Goal: Task Accomplishment & Management: Manage account settings

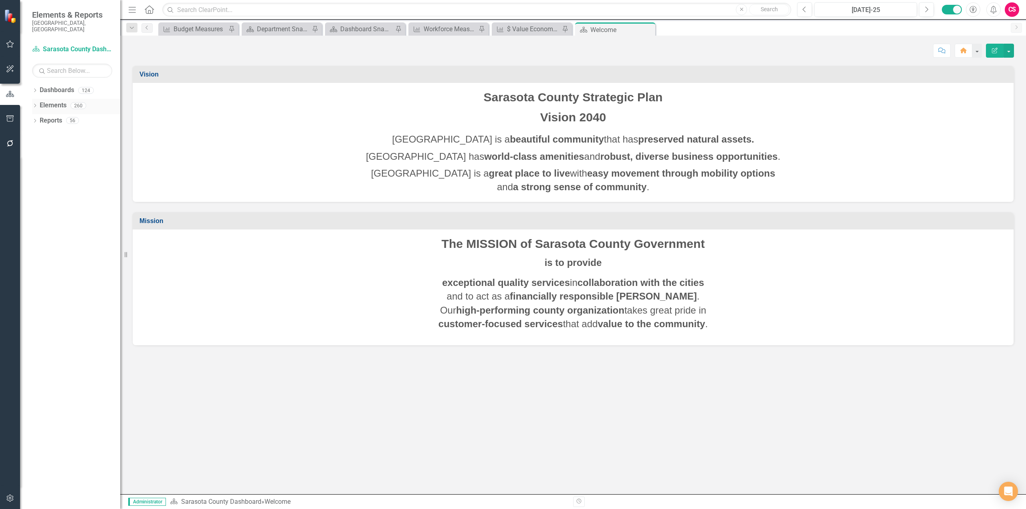
click at [51, 101] on link "Elements" at bounding box center [53, 105] width 27 height 9
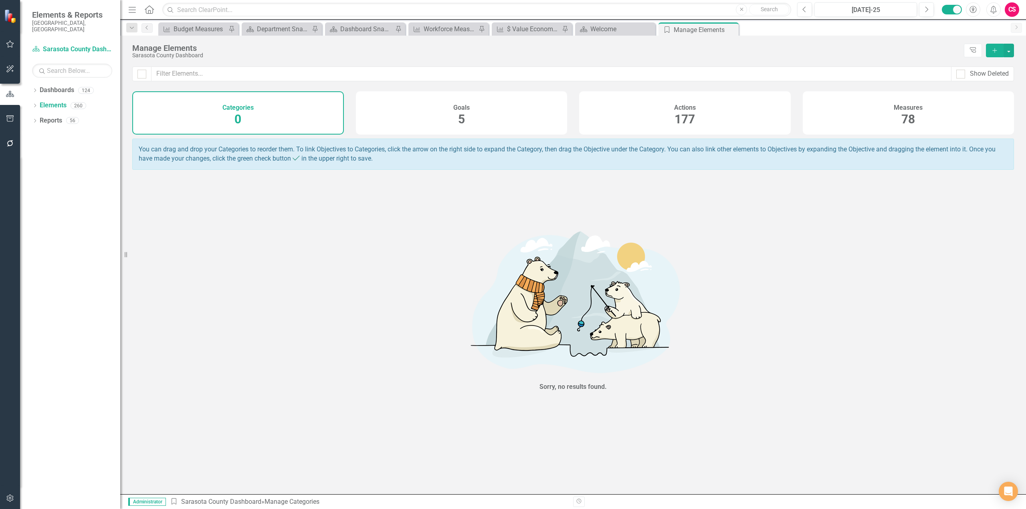
click at [725, 121] on div "Actions 177" at bounding box center [685, 112] width 212 height 43
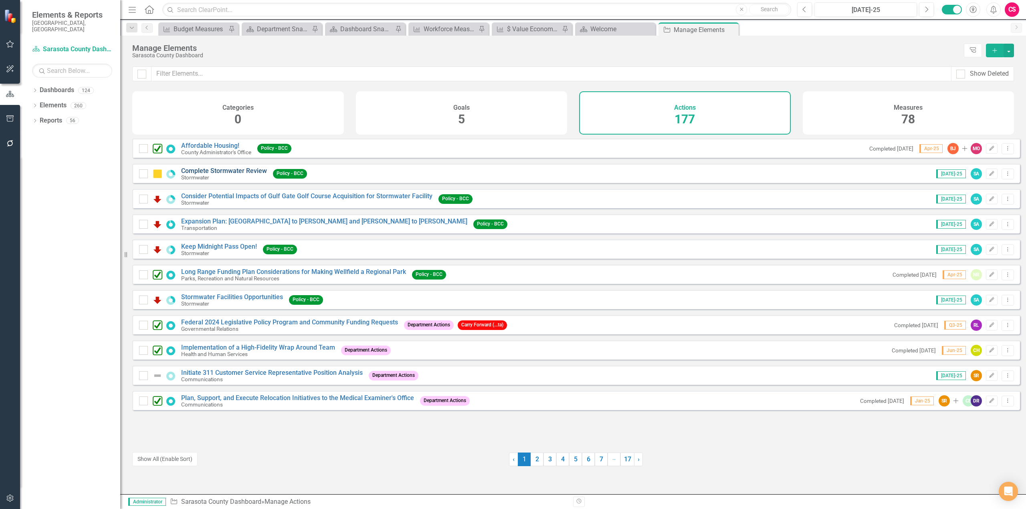
click at [221, 175] on link "Complete Stormwater Review" at bounding box center [224, 171] width 86 height 8
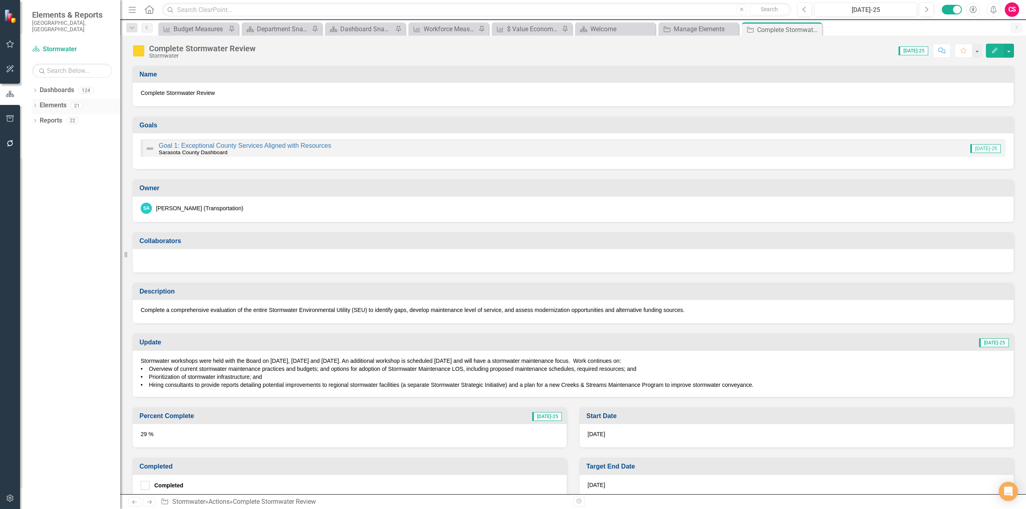
click at [55, 101] on link "Elements" at bounding box center [53, 105] width 27 height 9
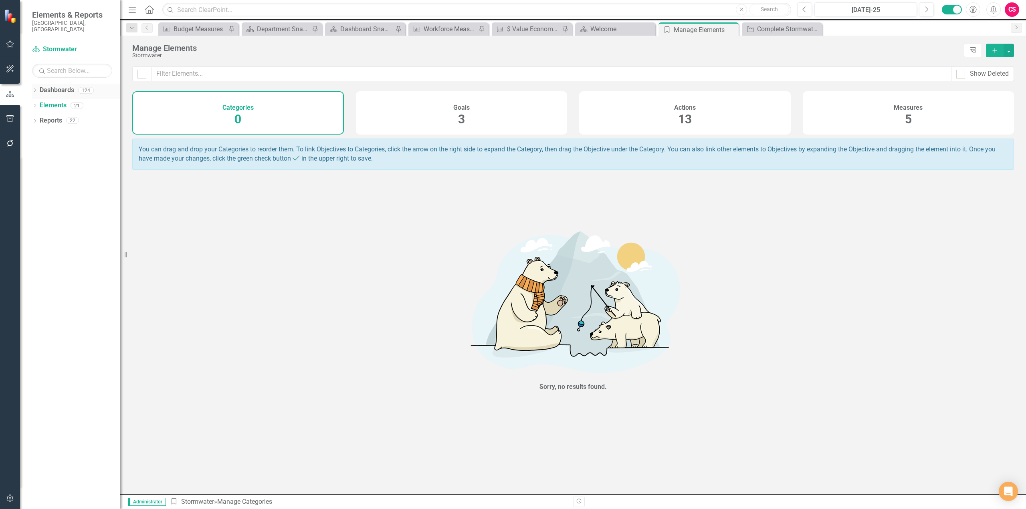
click at [34, 84] on div "Dropdown Dashboards 124" at bounding box center [76, 91] width 88 height 15
click at [34, 89] on icon "Dropdown" at bounding box center [35, 91] width 6 height 4
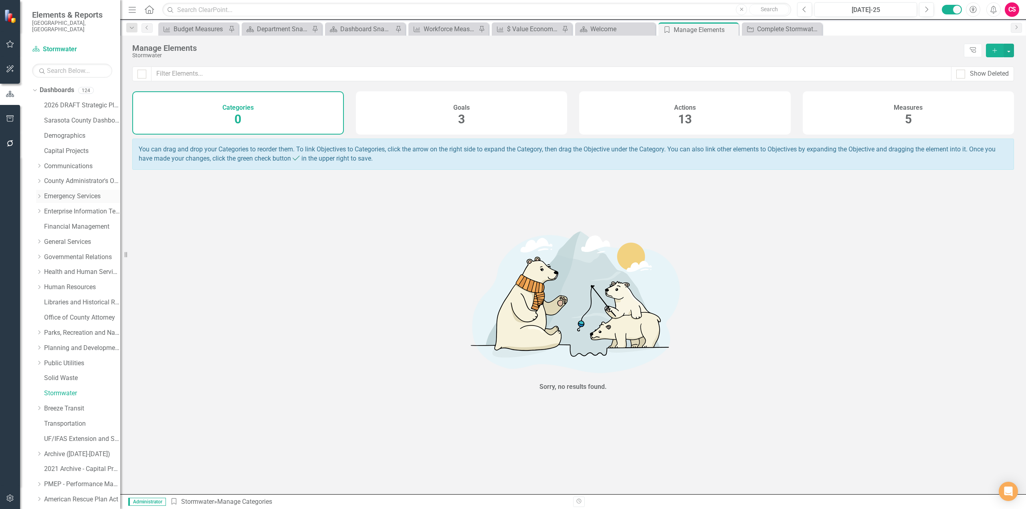
click at [48, 192] on link "Emergency Services" at bounding box center [82, 196] width 76 height 9
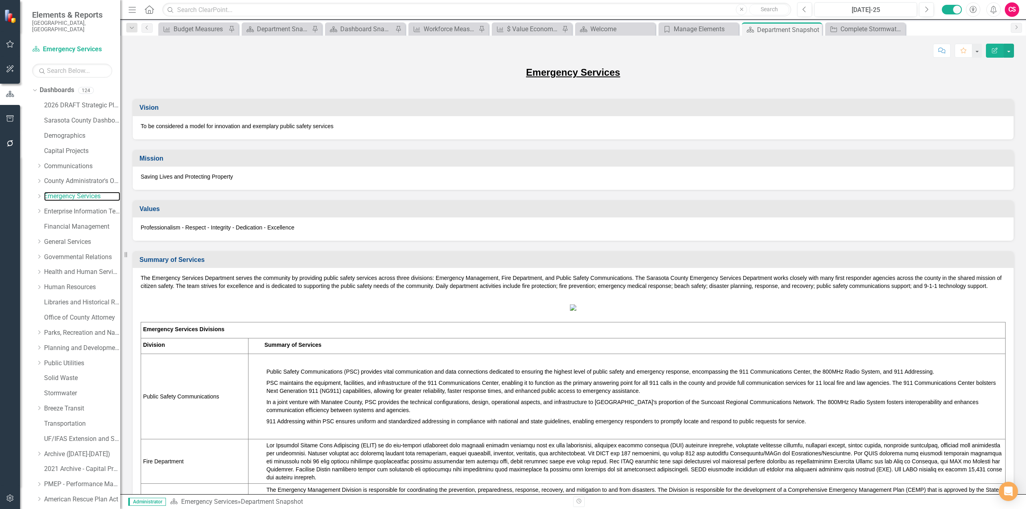
scroll to position [84, 0]
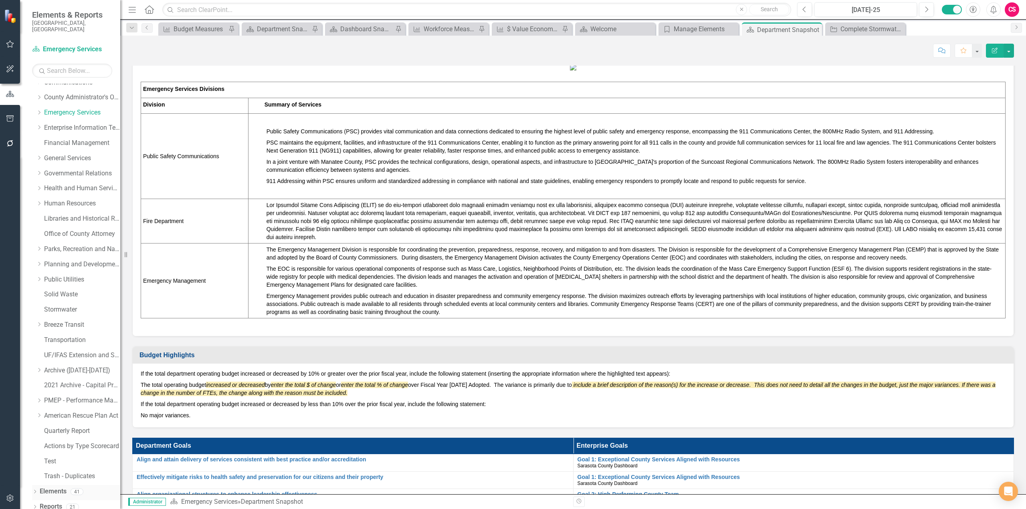
click at [48, 487] on link "Elements" at bounding box center [53, 491] width 27 height 9
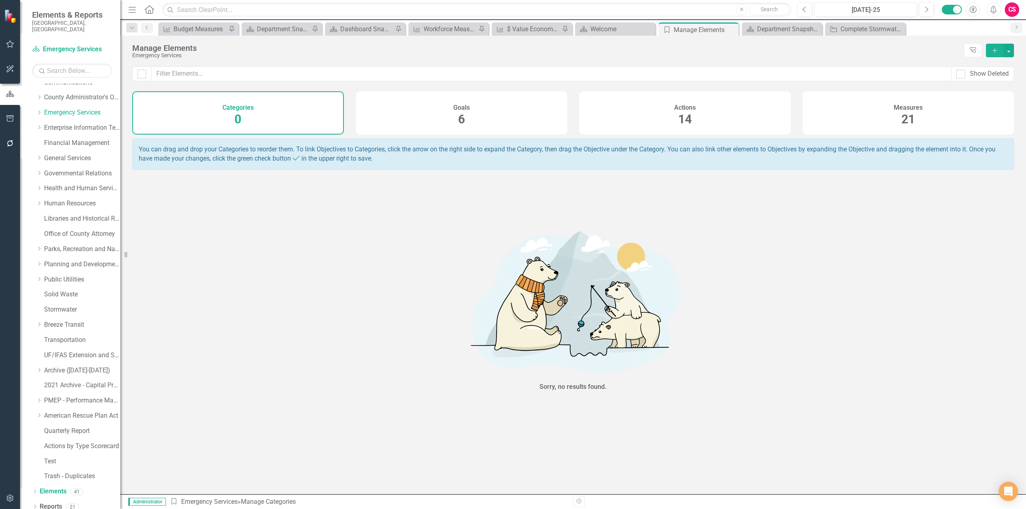
click at [676, 121] on div "Actions 14" at bounding box center [685, 112] width 212 height 43
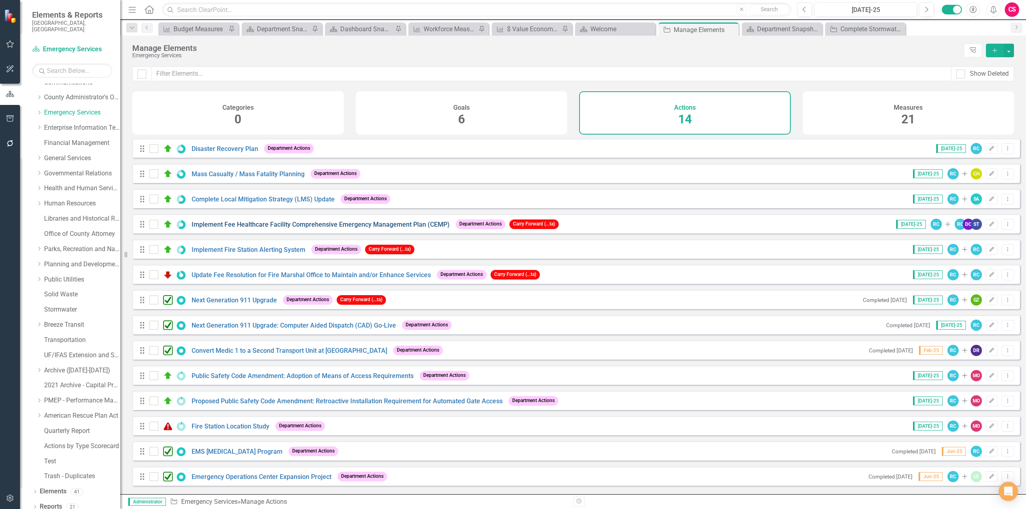
click at [269, 228] on link "Implement Fee Healthcare Facility Comprehensive Emergency Management Plan (CEMP)" at bounding box center [321, 225] width 258 height 8
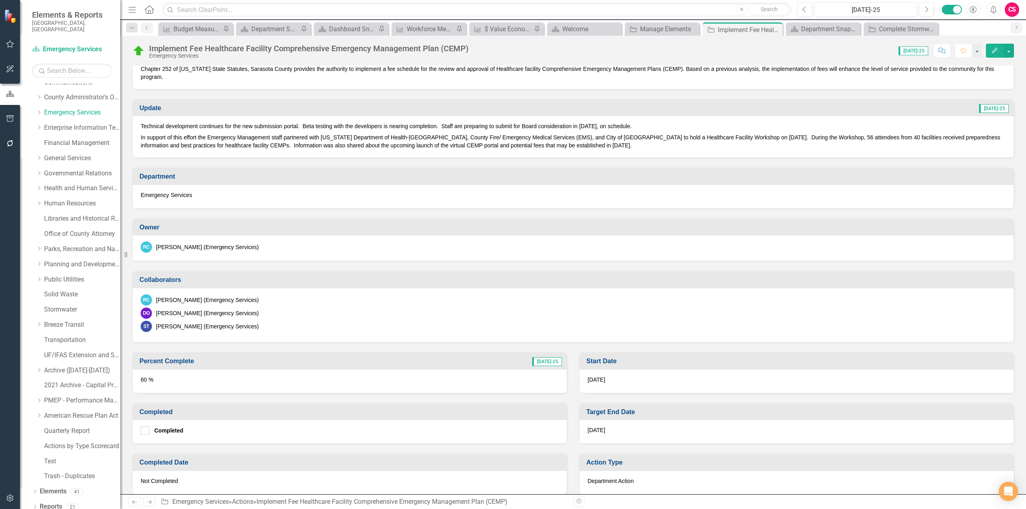
scroll to position [105, 0]
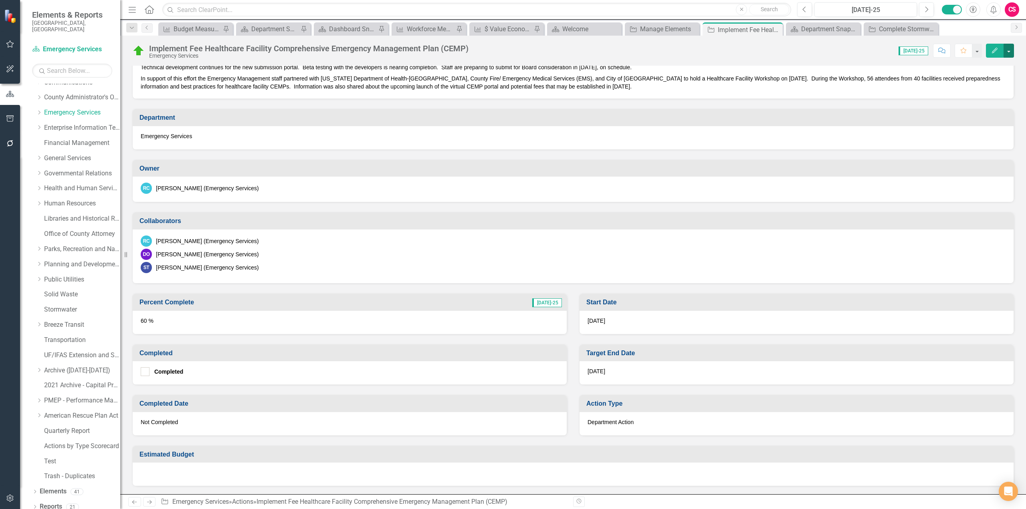
click at [1008, 52] on button "button" at bounding box center [1009, 51] width 10 height 14
click at [957, 81] on link "Edit Report Edit Layout" at bounding box center [964, 80] width 97 height 15
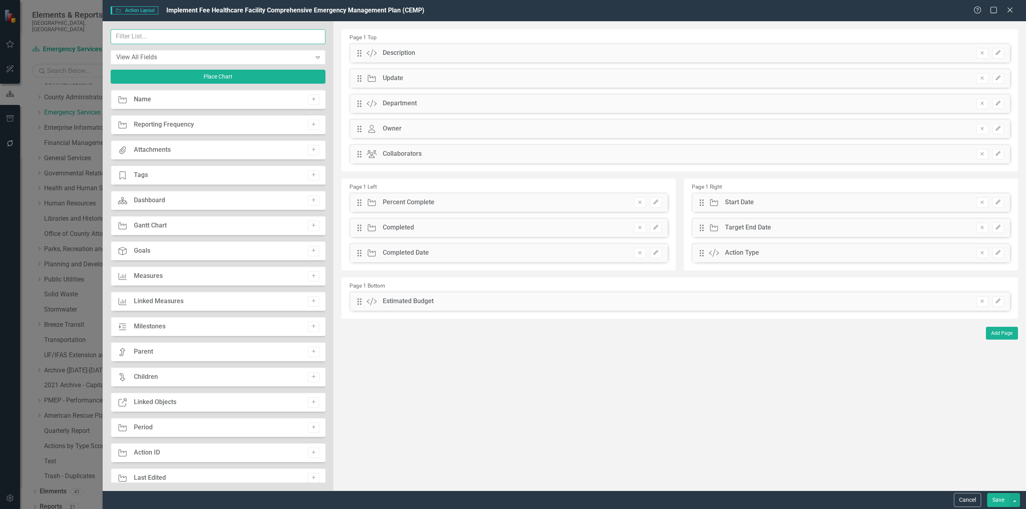
click at [150, 39] on input "text" at bounding box center [218, 36] width 215 height 15
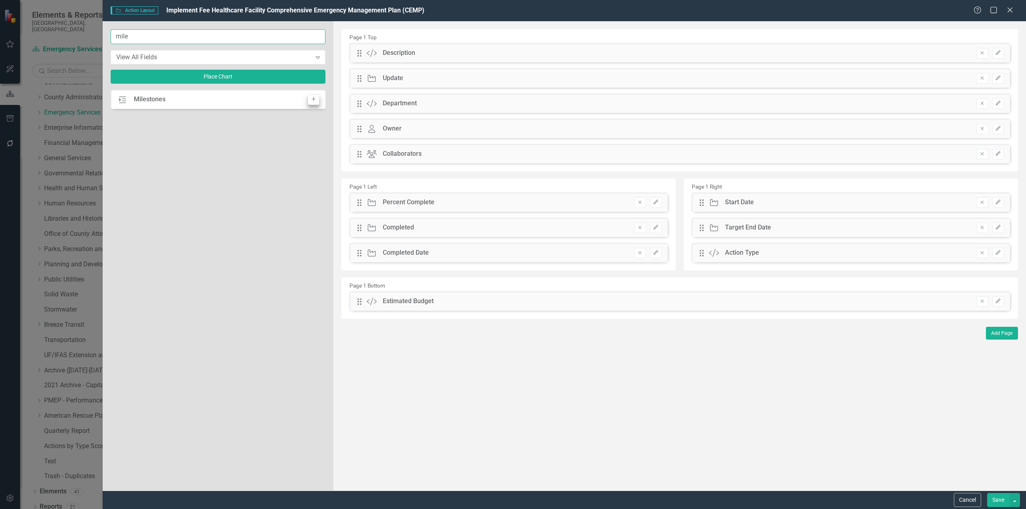
type input "mile"
click at [313, 97] on icon "Add" at bounding box center [314, 99] width 6 height 5
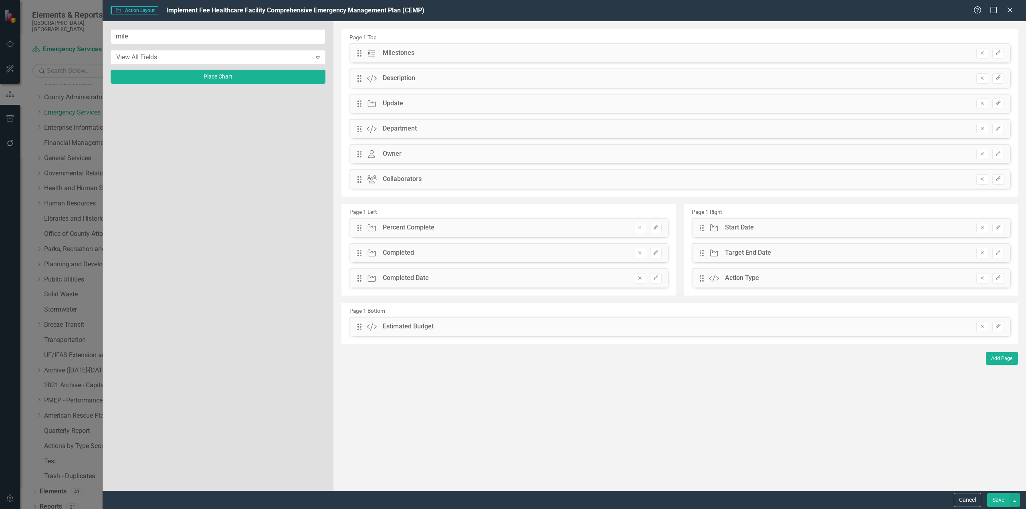
click at [991, 500] on button "Save" at bounding box center [998, 500] width 22 height 14
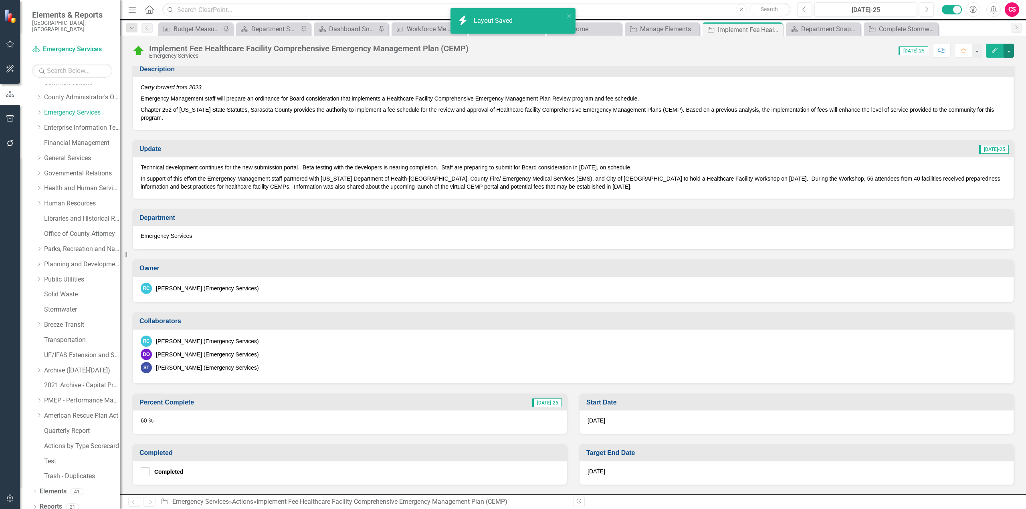
scroll to position [0, 0]
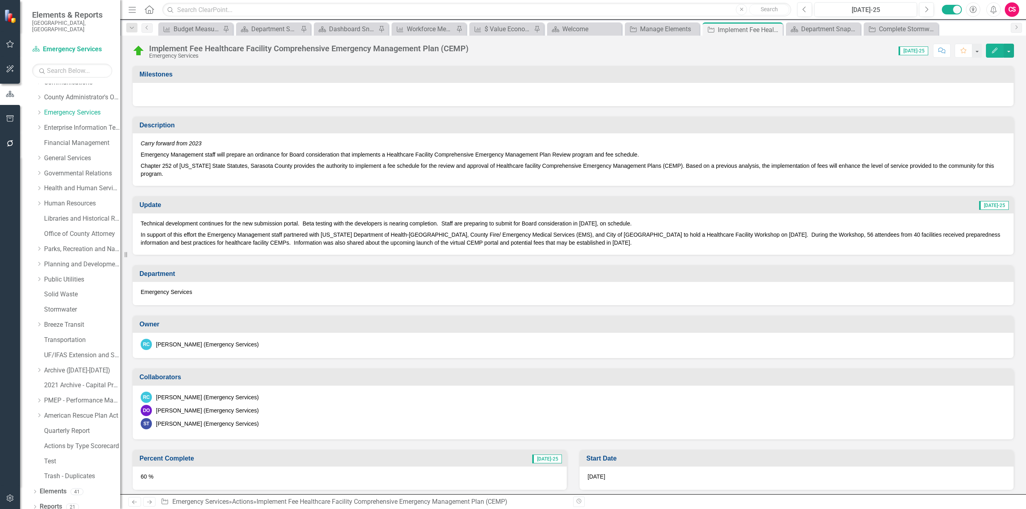
click at [344, 92] on div at bounding box center [573, 94] width 881 height 23
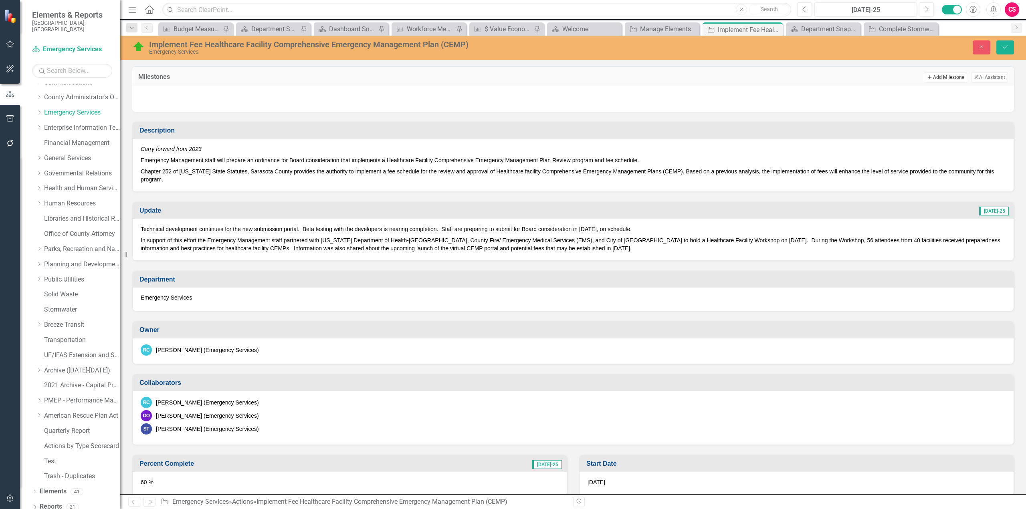
click at [939, 81] on button "Add Add Milestone" at bounding box center [945, 77] width 43 height 10
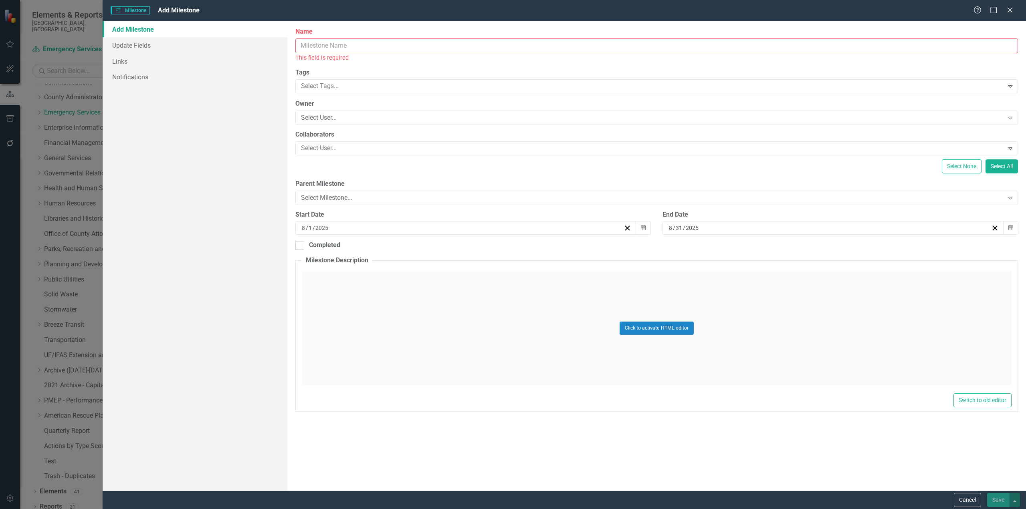
click at [332, 47] on input "Name" at bounding box center [656, 45] width 723 height 15
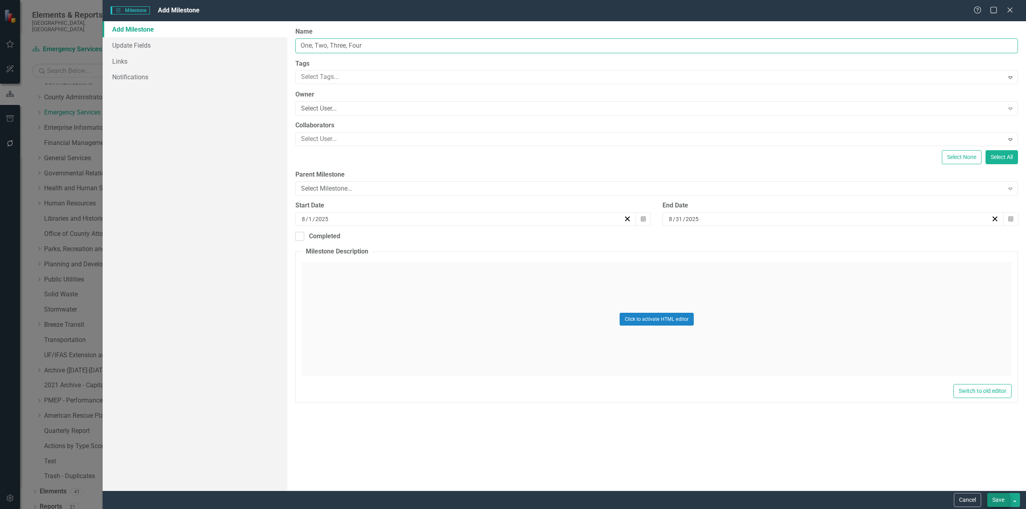
type input "One, Two, Three, Four"
click at [997, 502] on button "Save" at bounding box center [998, 500] width 22 height 14
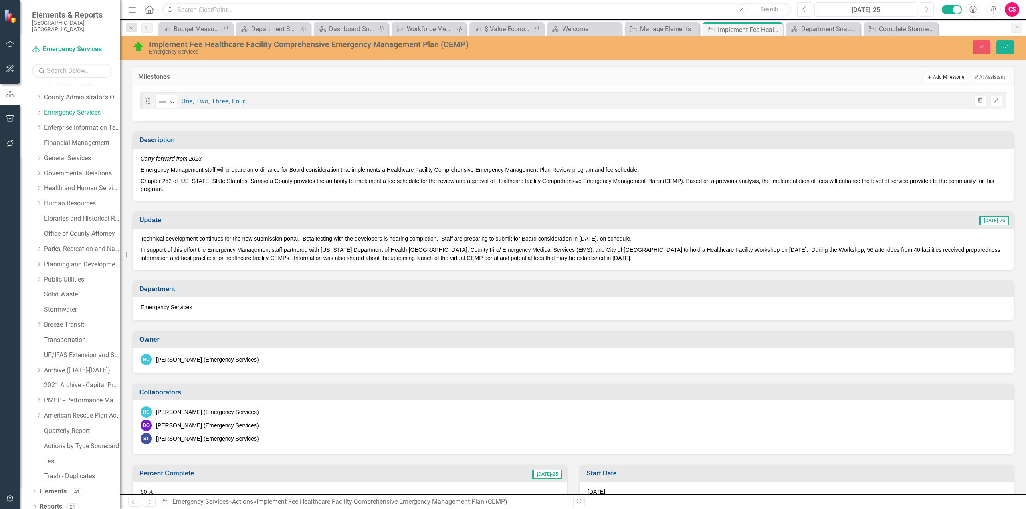
click at [941, 76] on button "Add Add Milestone" at bounding box center [945, 77] width 43 height 10
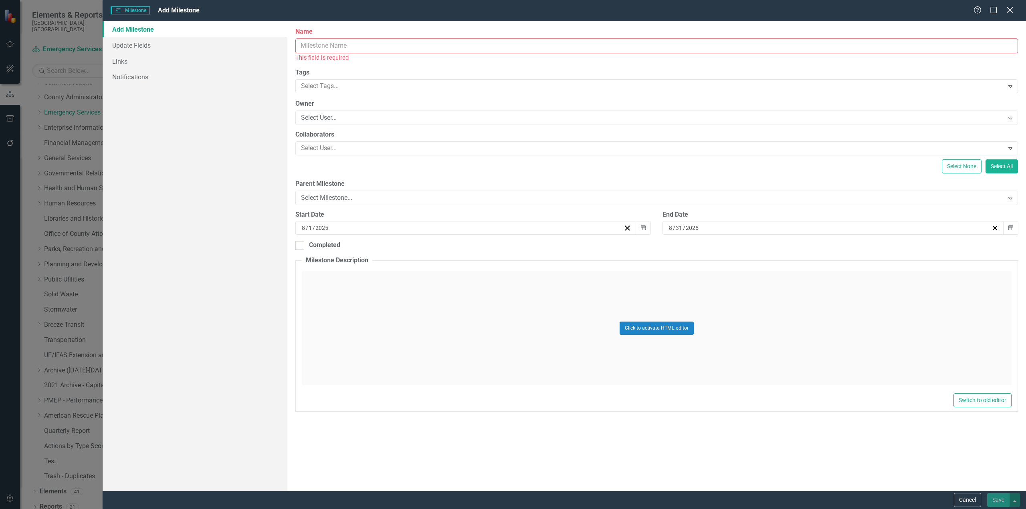
click at [1010, 12] on icon "Close" at bounding box center [1010, 10] width 10 height 8
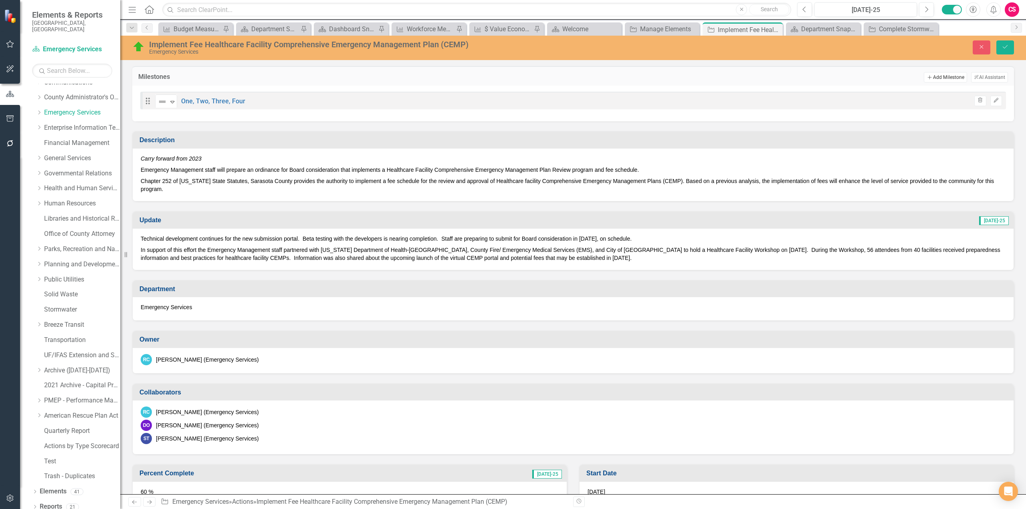
click at [945, 77] on button "Add Add Milestone" at bounding box center [945, 77] width 43 height 10
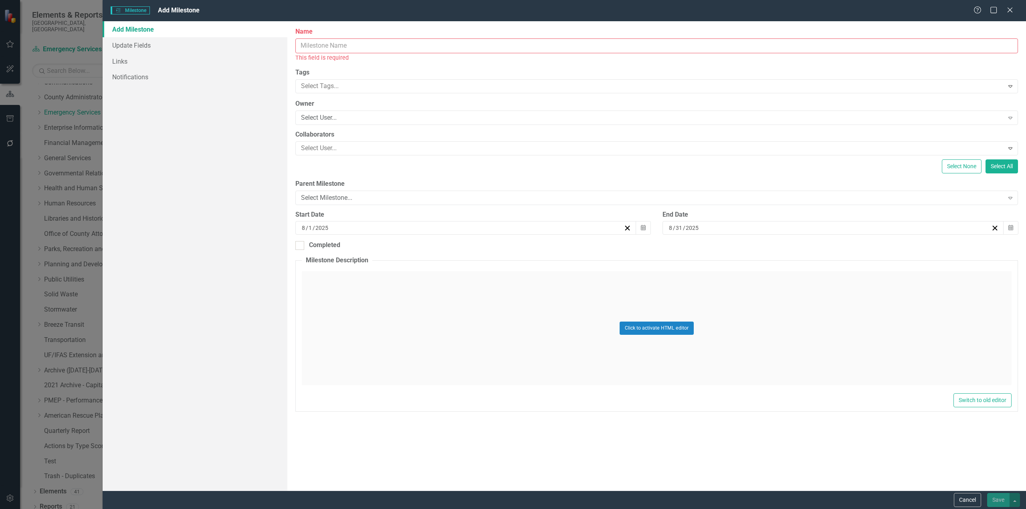
click at [434, 46] on input "Name" at bounding box center [656, 45] width 723 height 15
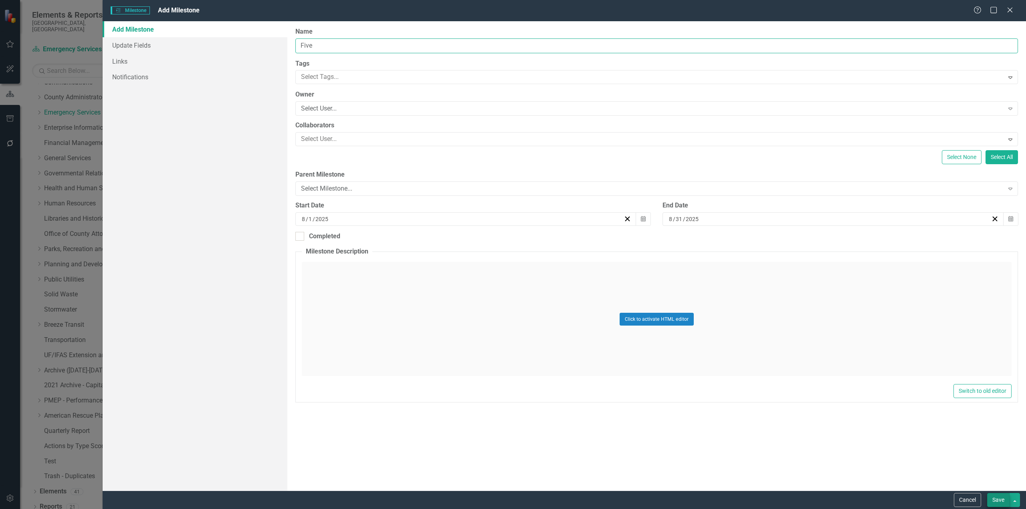
type input "Five"
click at [997, 507] on button "Save" at bounding box center [998, 500] width 22 height 14
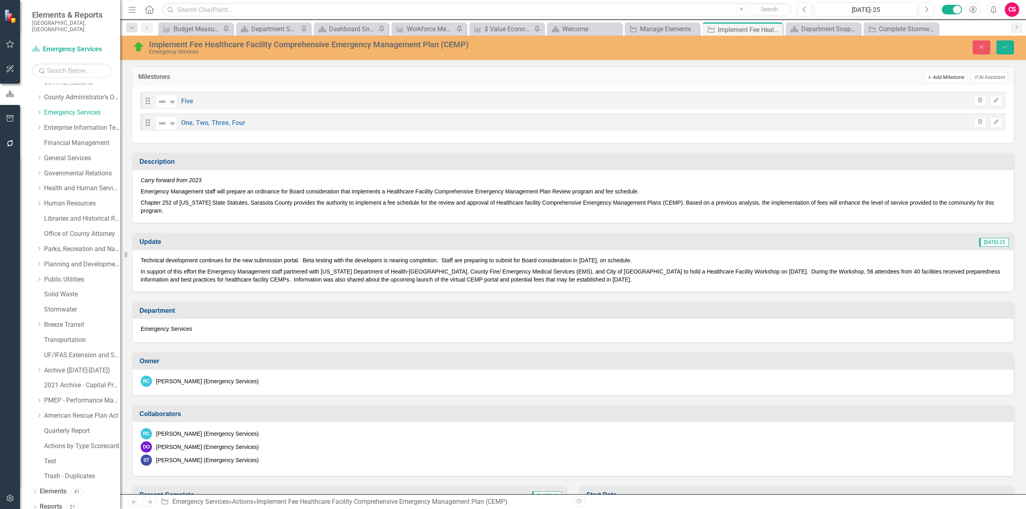
click at [943, 81] on button "Add Add Milestone" at bounding box center [945, 77] width 43 height 10
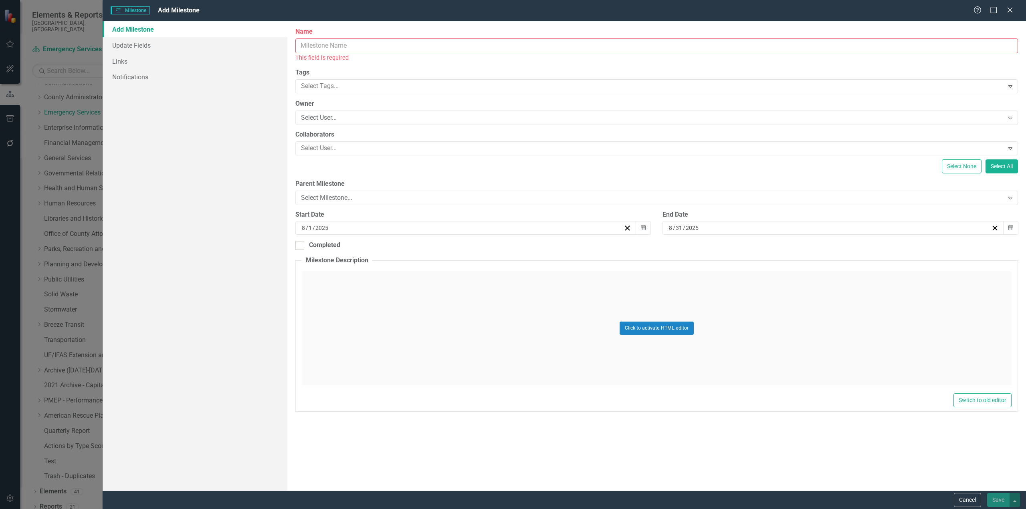
click at [745, 50] on input "Name" at bounding box center [656, 45] width 723 height 15
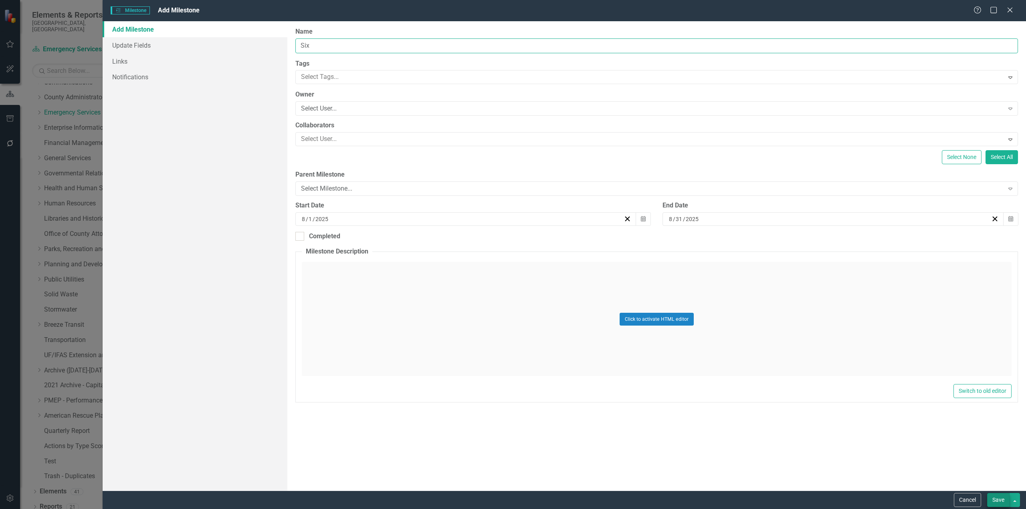
type input "Six"
click at [995, 497] on button "Save" at bounding box center [998, 500] width 22 height 14
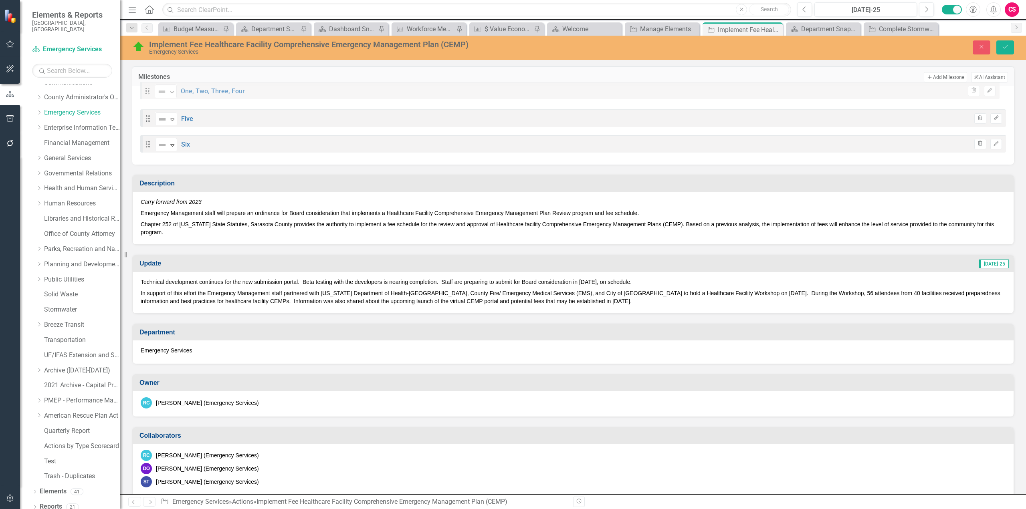
drag, startPoint x: 147, startPoint y: 127, endPoint x: 146, endPoint y: 99, distance: 27.3
click at [146, 99] on div "Drag Not Defined Expand Five Trash Edit Drag Not Defined Expand One, Two, Three…" at bounding box center [573, 122] width 866 height 61
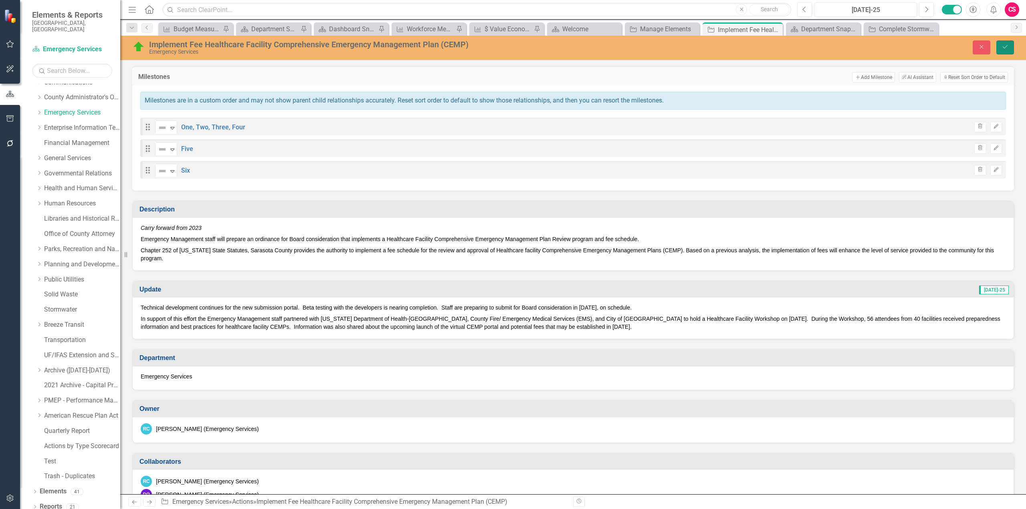
click at [1001, 44] on button "Save" at bounding box center [1005, 47] width 18 height 14
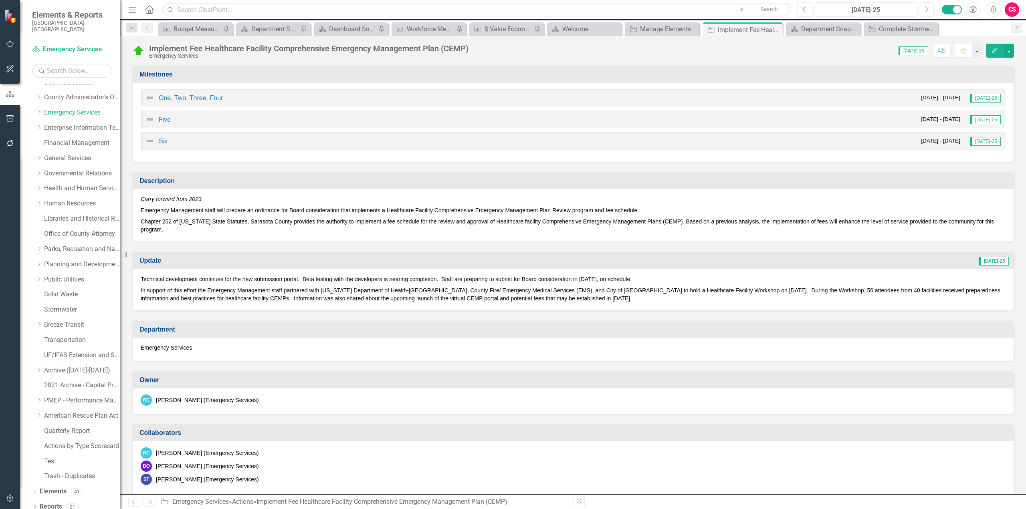
click at [453, 103] on div "One, Two, Three, Four [DATE] - [DATE] [DATE]-25" at bounding box center [573, 98] width 865 height 18
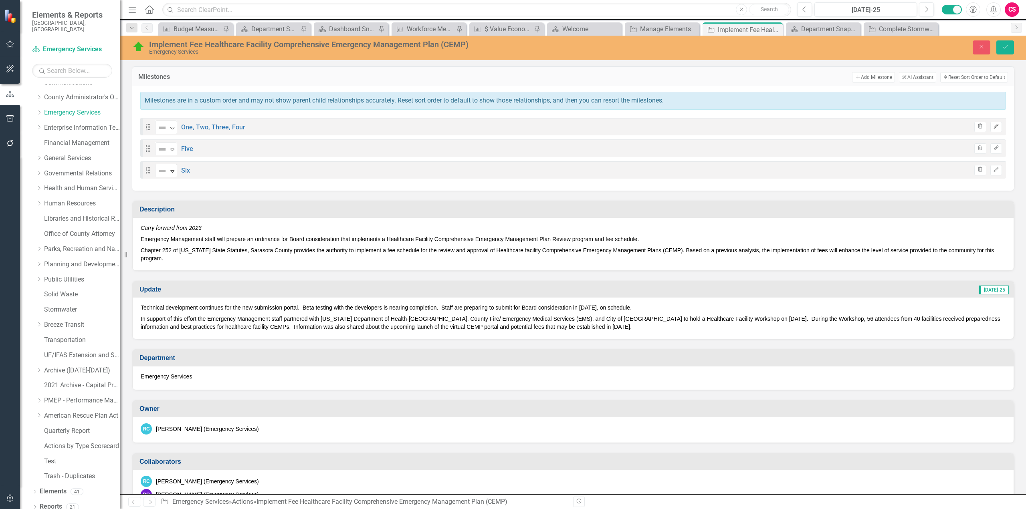
click at [993, 125] on icon "Edit" at bounding box center [996, 126] width 6 height 5
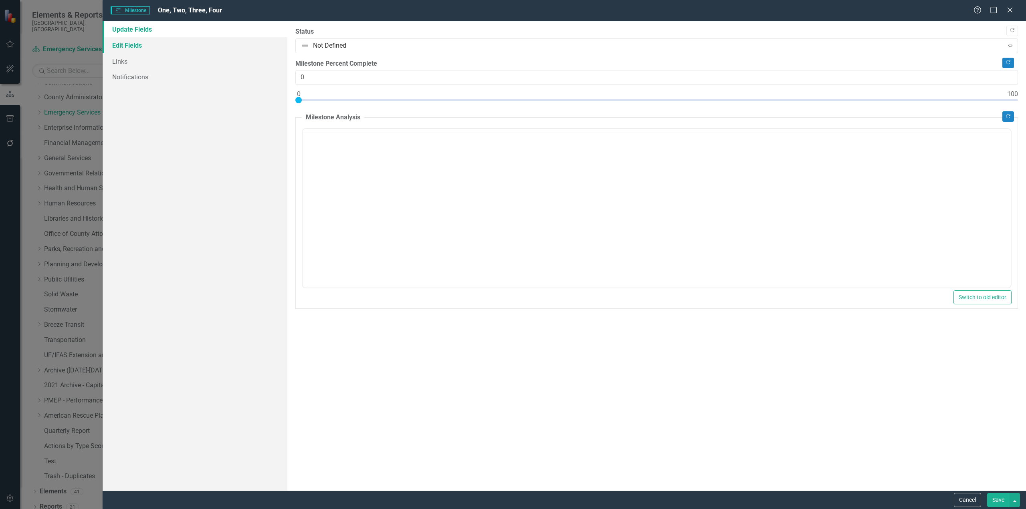
click at [134, 43] on link "Edit Fields" at bounding box center [195, 45] width 185 height 16
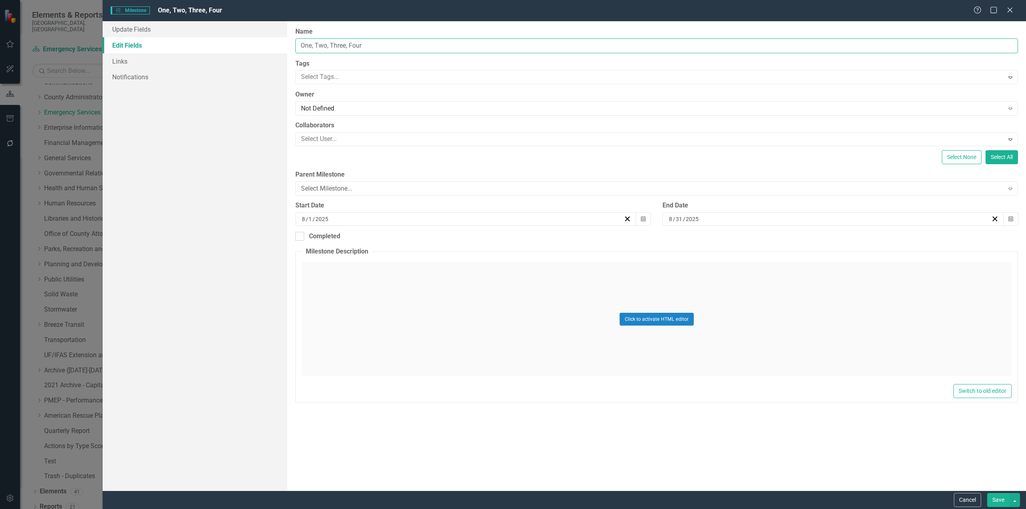
drag, startPoint x: 366, startPoint y: 45, endPoint x: 311, endPoint y: 46, distance: 54.5
click at [311, 46] on input "One, Two, Three, Four" at bounding box center [656, 45] width 723 height 15
type input "One"
click at [997, 503] on button "Save" at bounding box center [998, 500] width 22 height 14
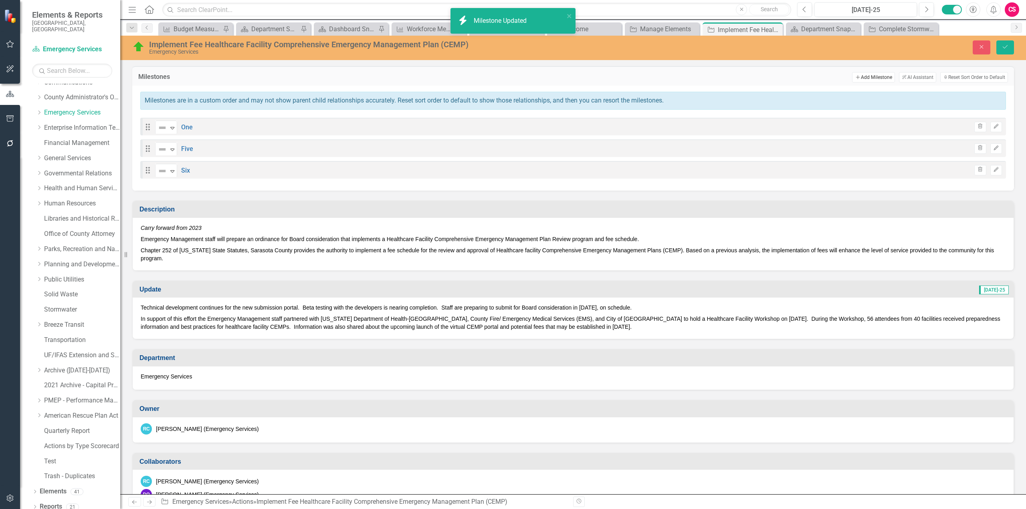
click at [852, 79] on button "Add Add Milestone" at bounding box center [873, 77] width 43 height 10
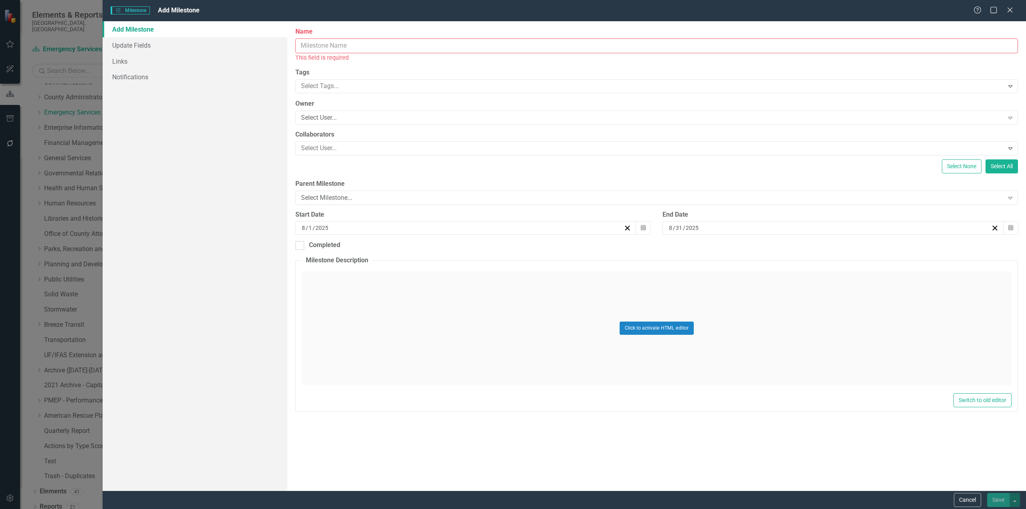
click at [421, 46] on input "Name" at bounding box center [656, 45] width 723 height 15
paste input ", Two, Three, Four"
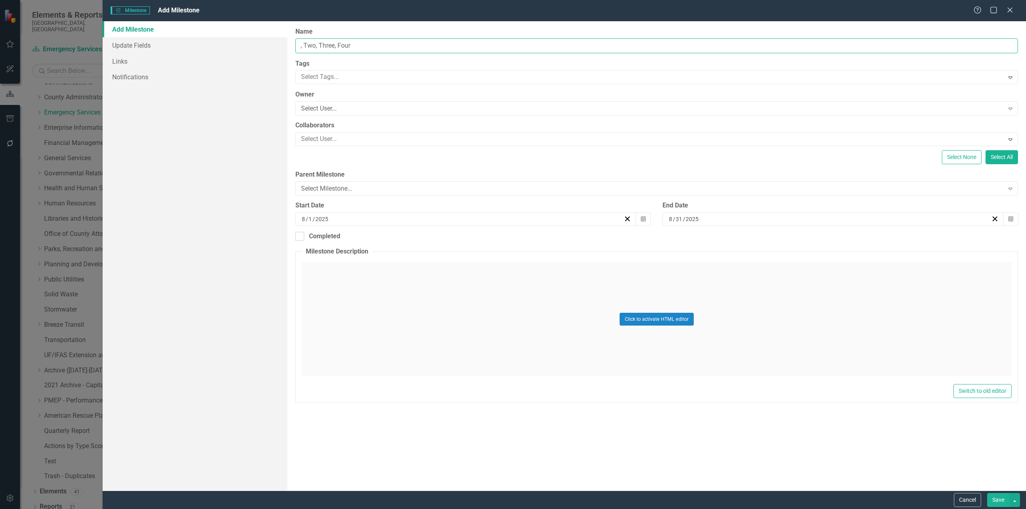
drag, startPoint x: 343, startPoint y: 45, endPoint x: 315, endPoint y: 44, distance: 28.5
click at [315, 44] on input ", Two, Three, Four" at bounding box center [656, 45] width 723 height 15
drag, startPoint x: 304, startPoint y: 44, endPoint x: 291, endPoint y: 44, distance: 12.8
click at [291, 44] on div "ClearPoint Can Do More! How ClearPoint Can Help Close Enterprise plans can auto…" at bounding box center [656, 256] width 739 height 470
type input "Two"
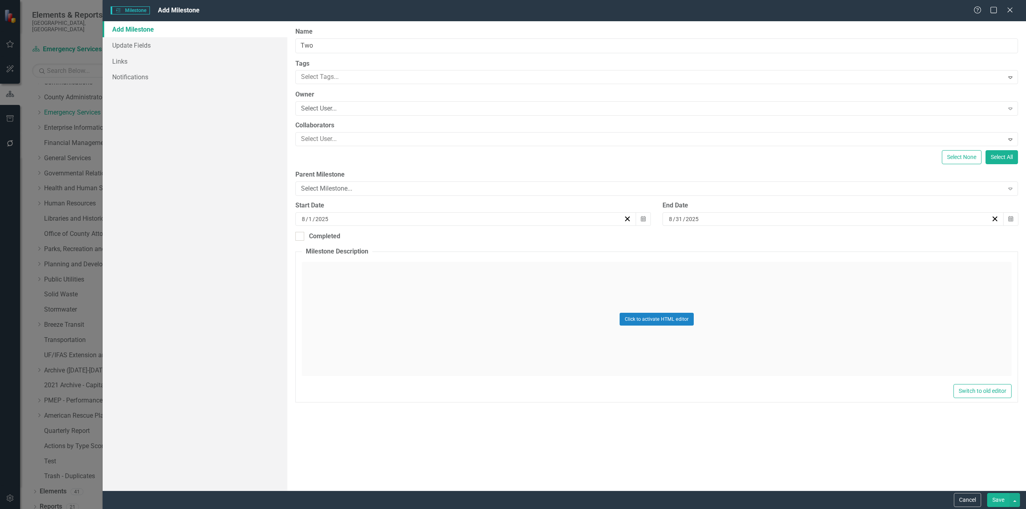
click at [999, 497] on button "Save" at bounding box center [998, 500] width 22 height 14
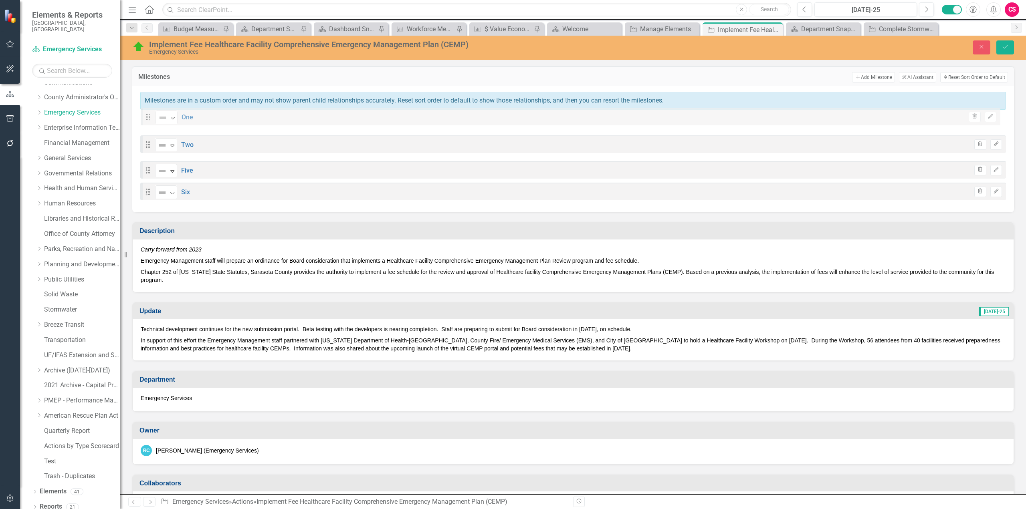
drag, startPoint x: 149, startPoint y: 150, endPoint x: 149, endPoint y: 119, distance: 31.7
click at [149, 119] on div "Drag Not Defined Expand Two Trash Edit Drag Not Defined Expand One Trash Edit D…" at bounding box center [573, 159] width 866 height 83
drag, startPoint x: 1001, startPoint y: 45, endPoint x: 963, endPoint y: 108, distance: 74.0
click at [1000, 46] on button "Save" at bounding box center [1005, 47] width 18 height 14
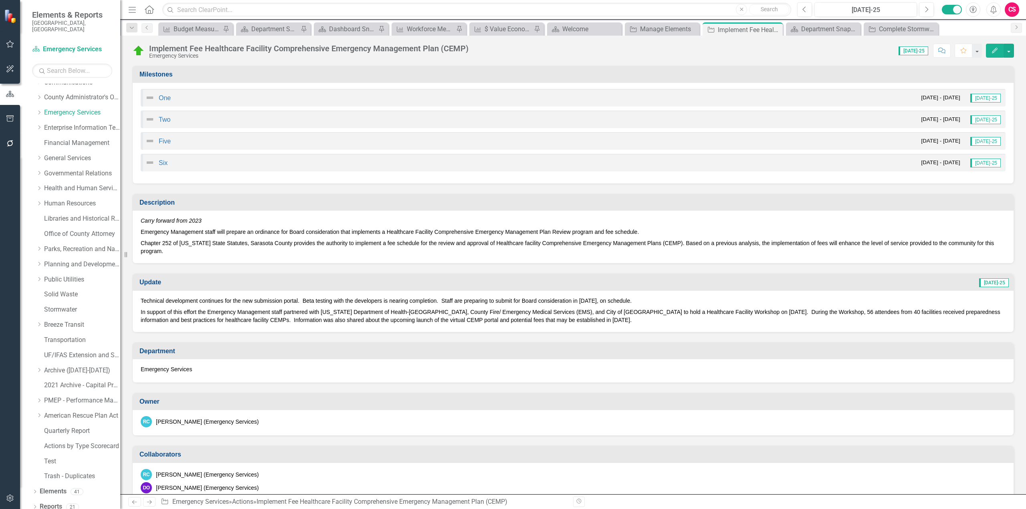
click at [149, 99] on img at bounding box center [150, 98] width 10 height 10
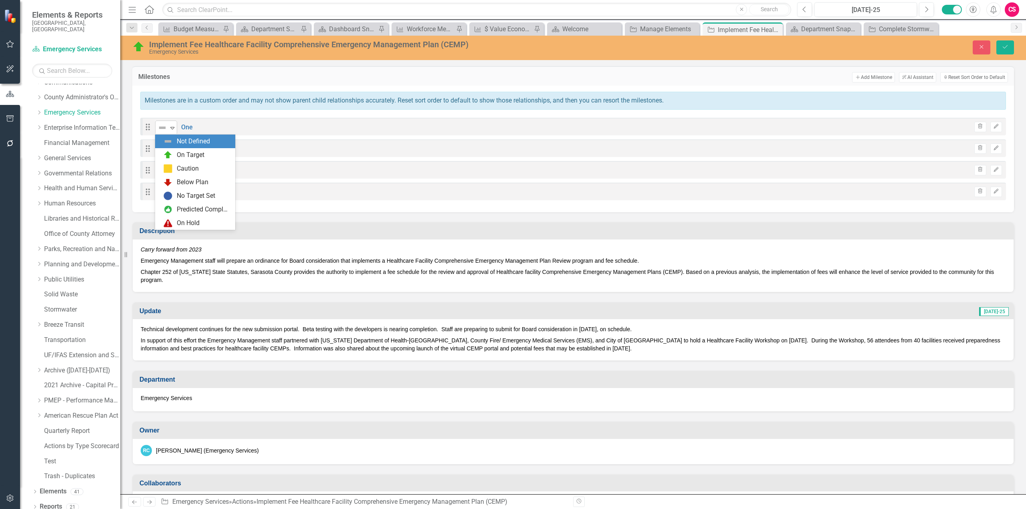
click at [167, 123] on img at bounding box center [162, 128] width 10 height 10
drag, startPoint x: 429, startPoint y: 126, endPoint x: 513, endPoint y: 124, distance: 83.8
click at [436, 126] on div "Drag 7 results available. Use Up and Down to choose options, press Enter to sel…" at bounding box center [573, 127] width 866 height 18
click at [991, 123] on button "Edit" at bounding box center [996, 127] width 12 height 10
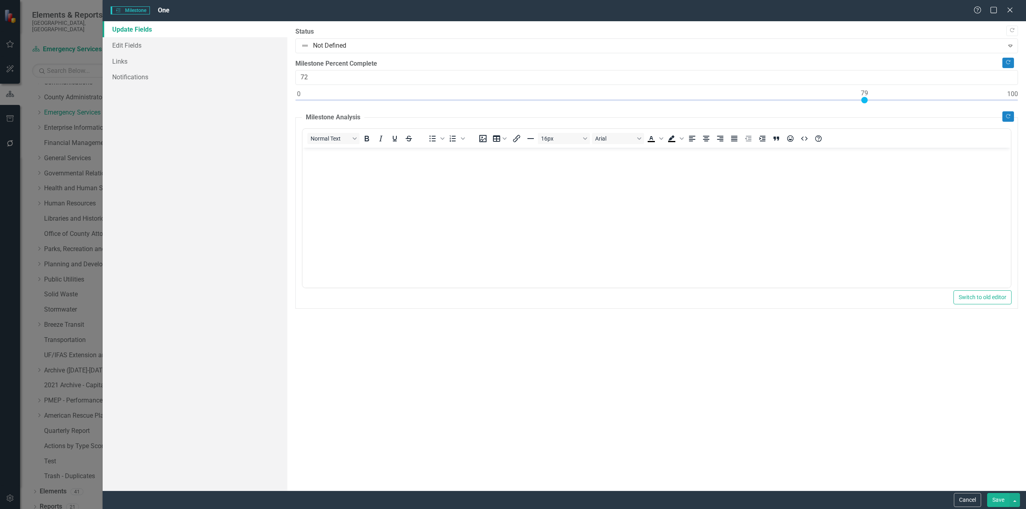
type input "100"
drag, startPoint x: 296, startPoint y: 100, endPoint x: 1026, endPoint y: 109, distance: 729.4
click at [1026, 109] on div ""Update" fields in ClearPoint are the fields that change from reporting period …" at bounding box center [656, 256] width 739 height 470
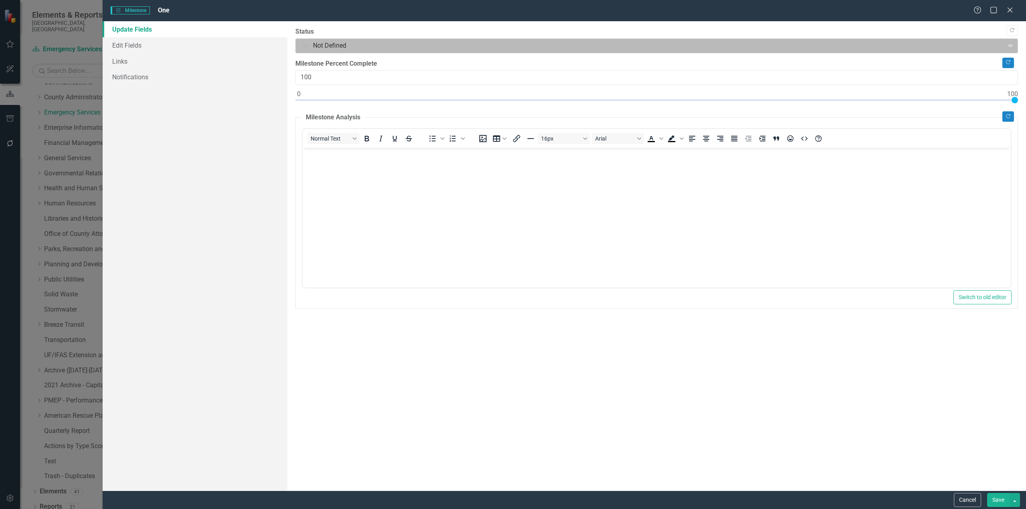
click at [782, 46] on div at bounding box center [650, 45] width 698 height 11
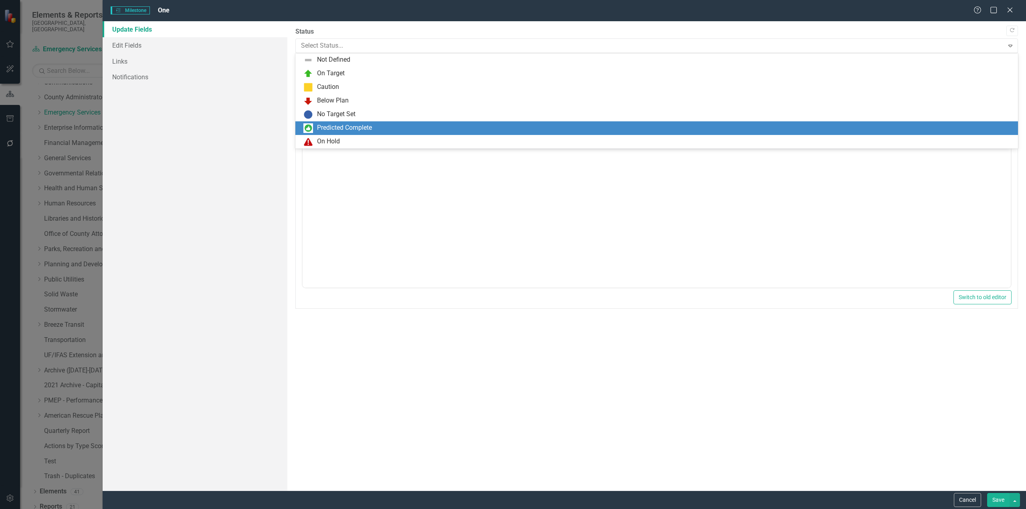
click at [566, 127] on div "Predicted Complete" at bounding box center [658, 128] width 710 height 10
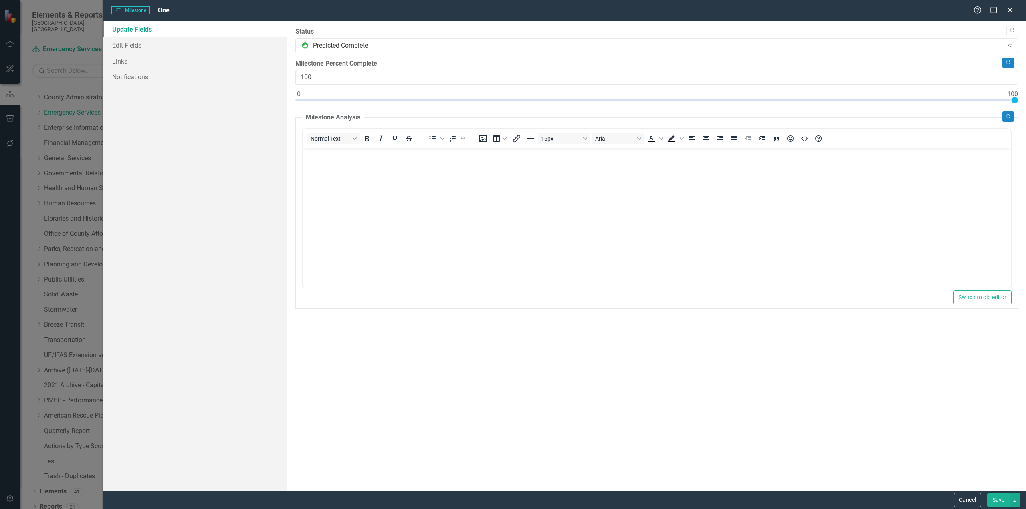
click at [1001, 501] on button "Save" at bounding box center [998, 500] width 22 height 14
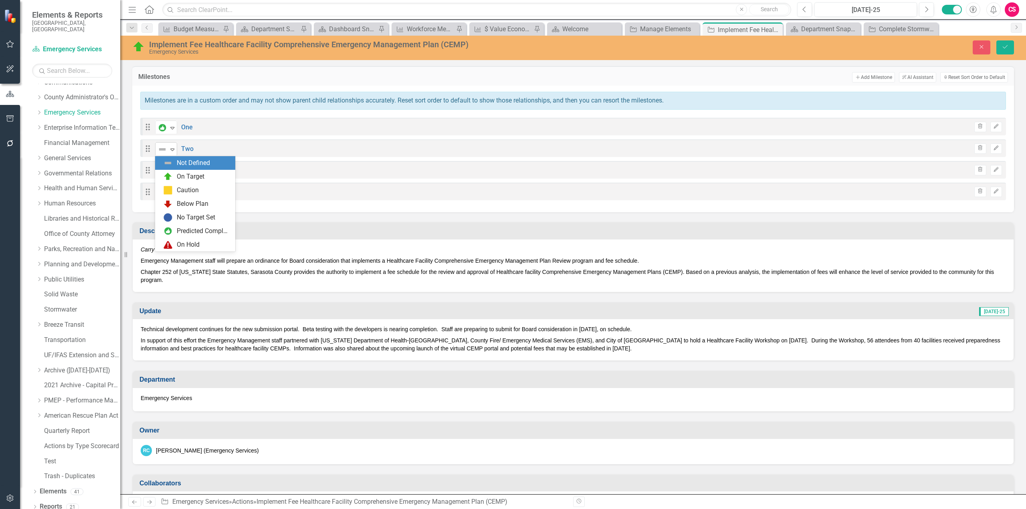
click at [175, 149] on icon "Expand" at bounding box center [172, 149] width 8 height 6
click at [11, 119] on icon "button" at bounding box center [9, 118] width 7 height 6
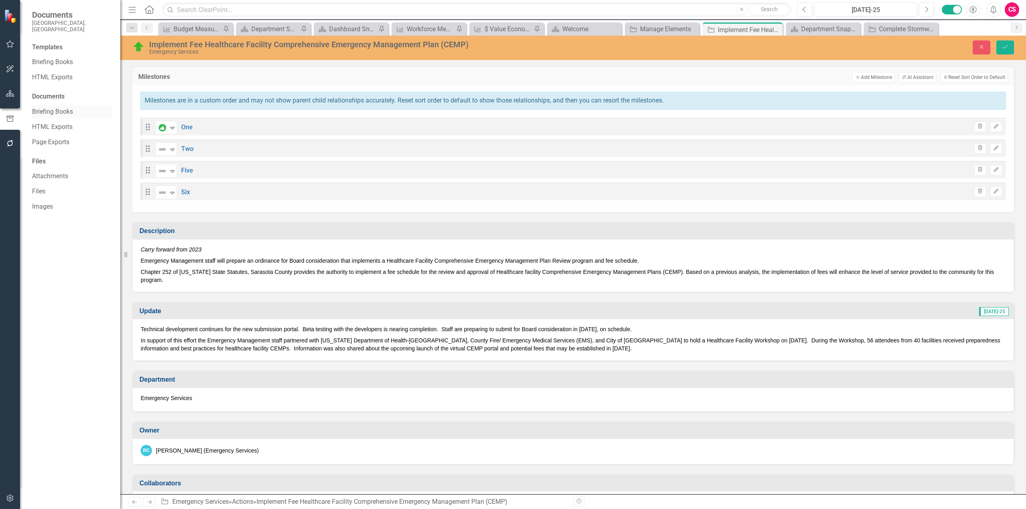
click at [38, 107] on link "Briefing Books" at bounding box center [72, 111] width 80 height 9
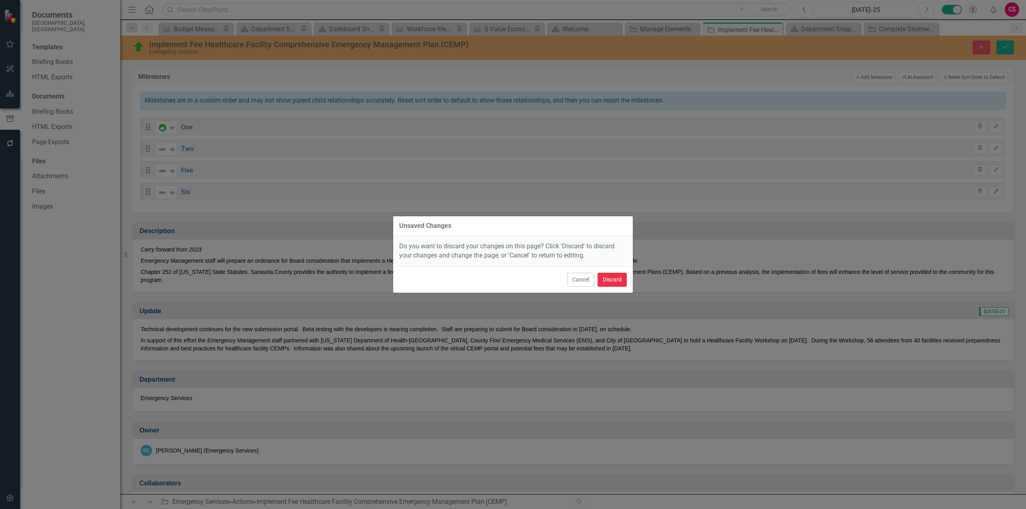
click at [620, 281] on button "Discard" at bounding box center [612, 280] width 29 height 14
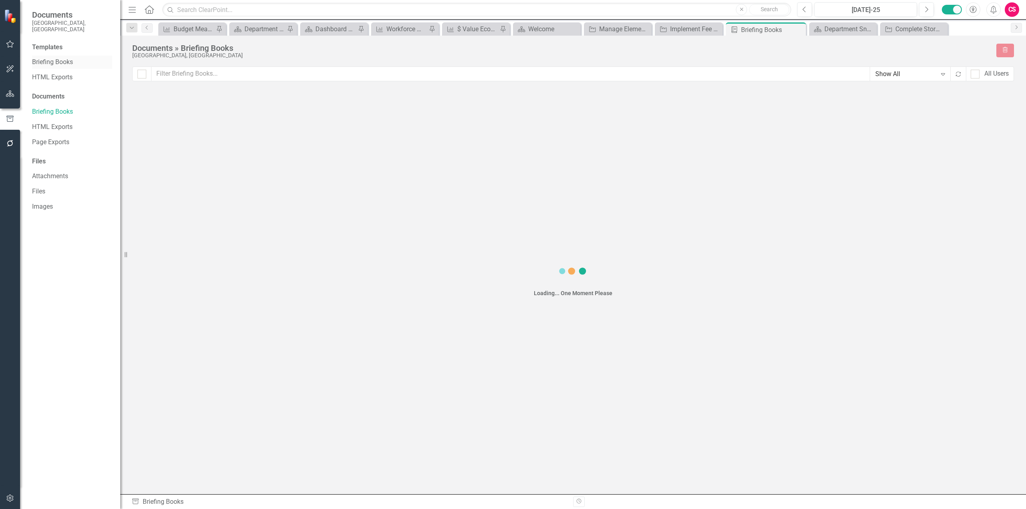
click at [62, 58] on link "Briefing Books" at bounding box center [72, 62] width 80 height 9
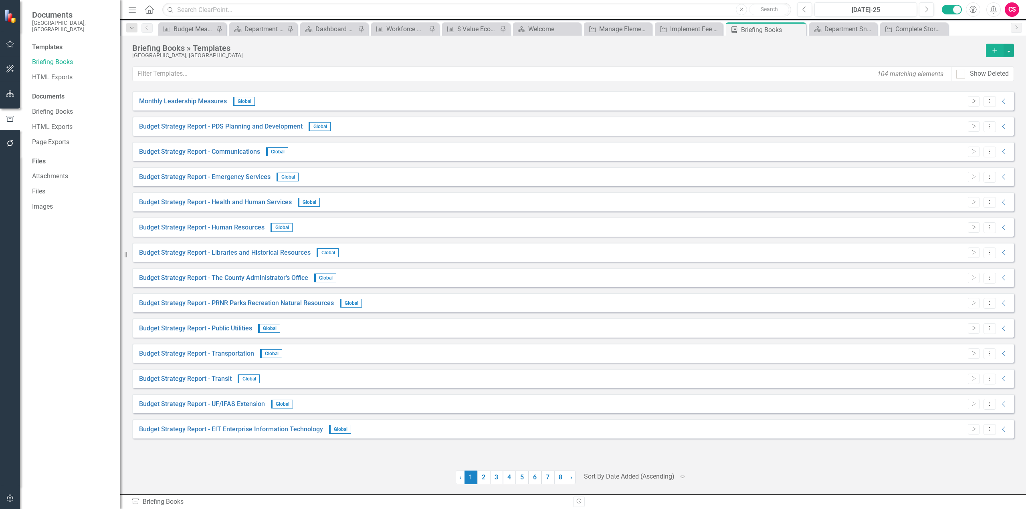
click at [974, 103] on icon "Start" at bounding box center [974, 101] width 6 height 5
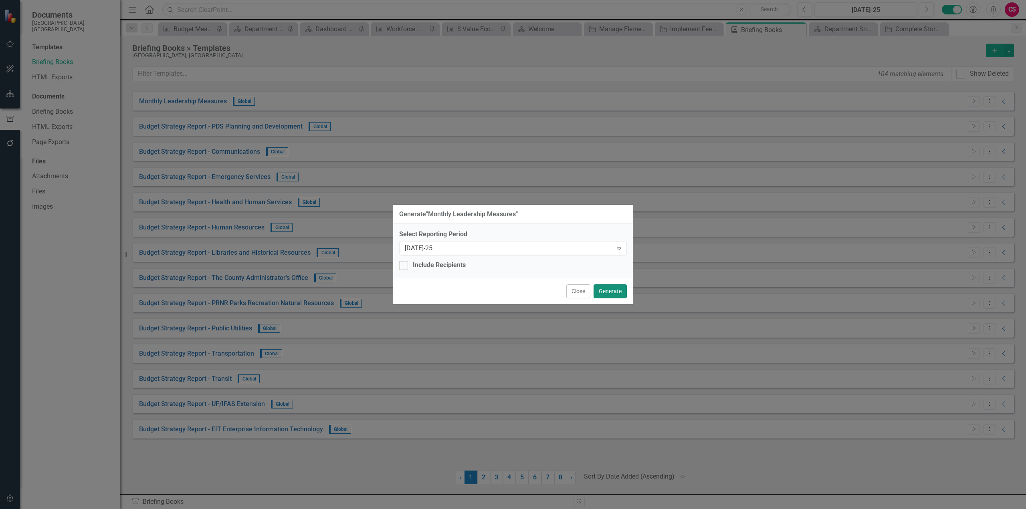
click at [618, 295] on button "Generate" at bounding box center [610, 292] width 33 height 14
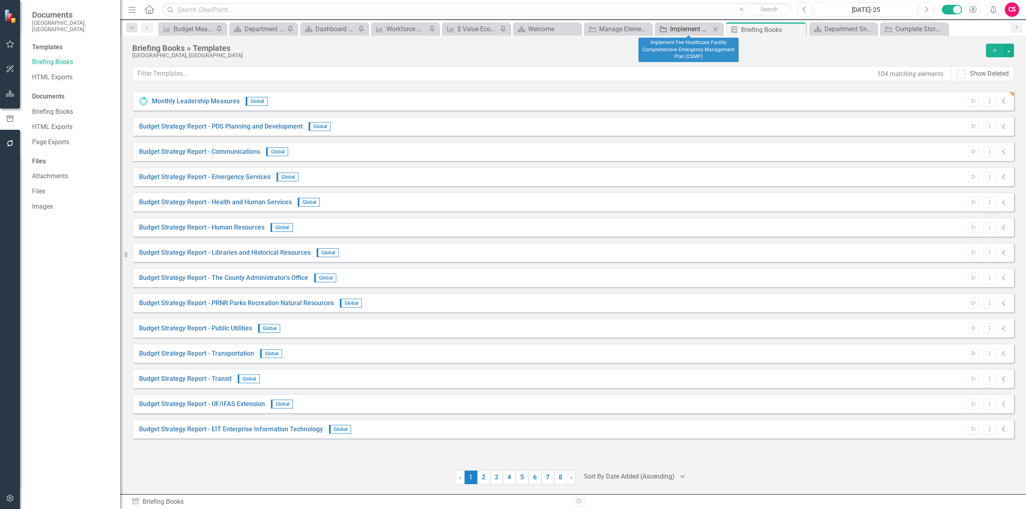
click at [669, 28] on link "Action Implement Fee Healthcare Facility Comprehensive Emergency Management Pla…" at bounding box center [684, 29] width 54 height 10
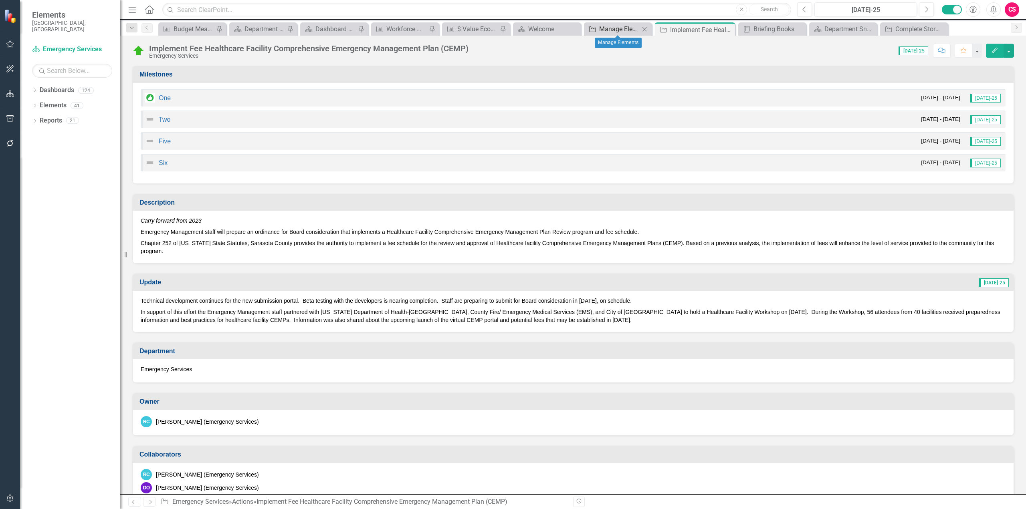
click at [610, 28] on div "Manage Elements" at bounding box center [619, 29] width 40 height 10
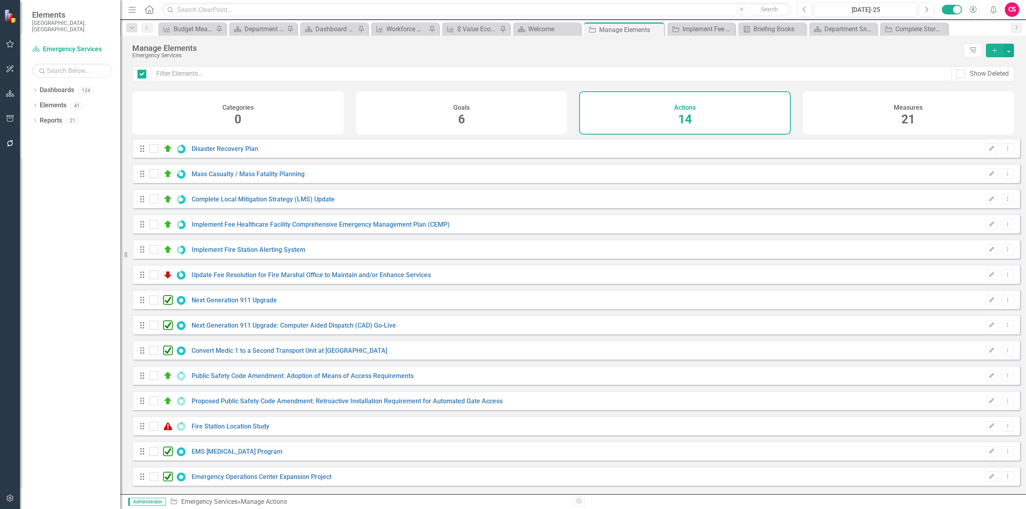
checkbox input "false"
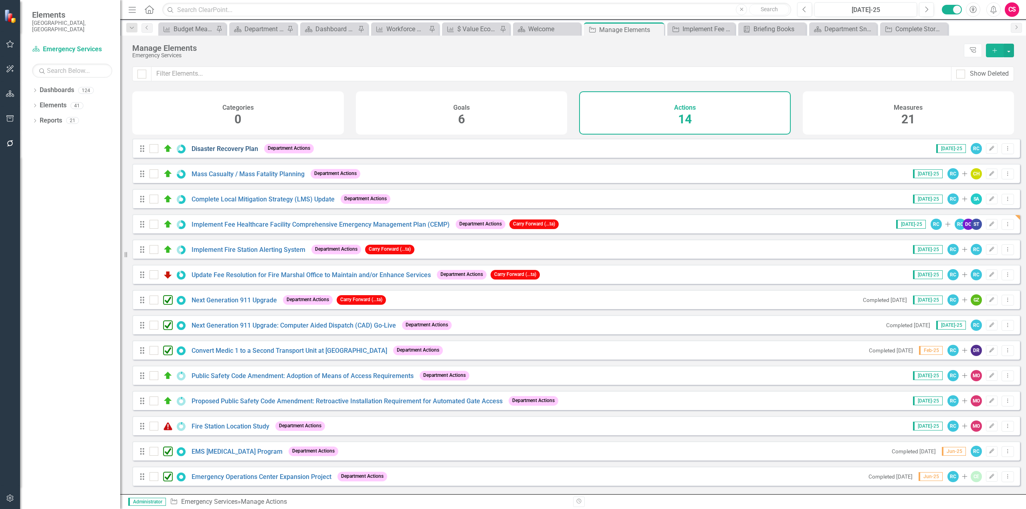
click at [239, 153] on link "Disaster Recovery Plan" at bounding box center [225, 149] width 67 height 8
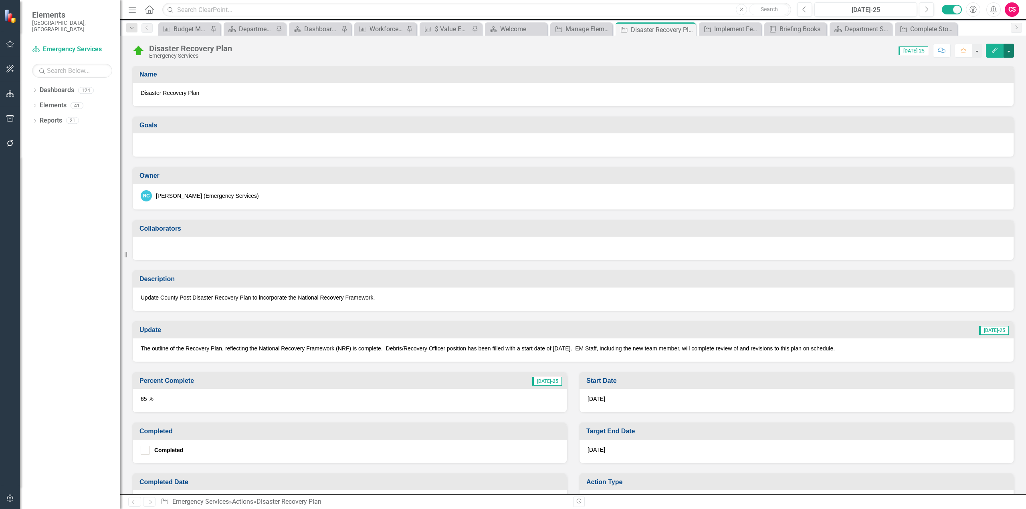
click at [1010, 51] on button "button" at bounding box center [1009, 51] width 10 height 14
click at [985, 75] on link "Edit Report Edit Layout" at bounding box center [964, 80] width 97 height 15
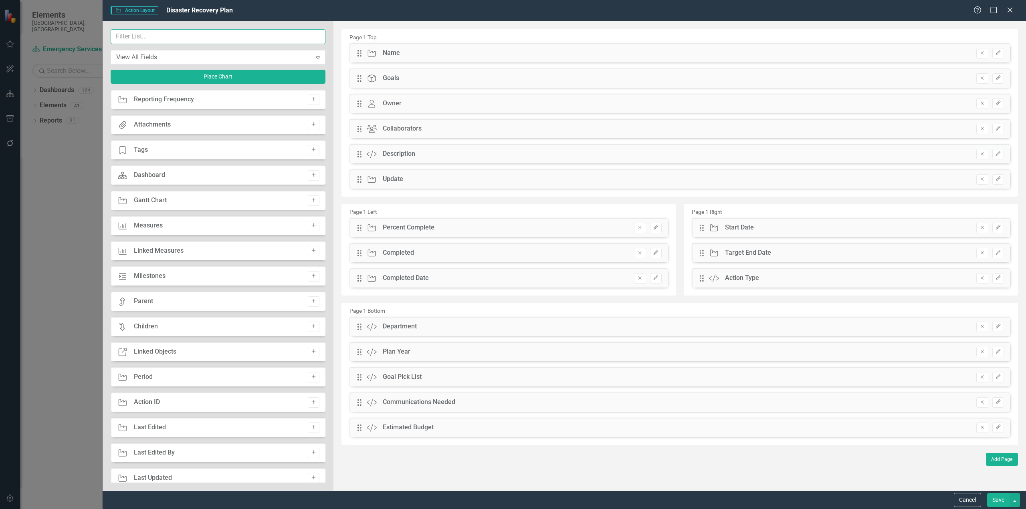
click at [145, 38] on input "text" at bounding box center [218, 36] width 215 height 15
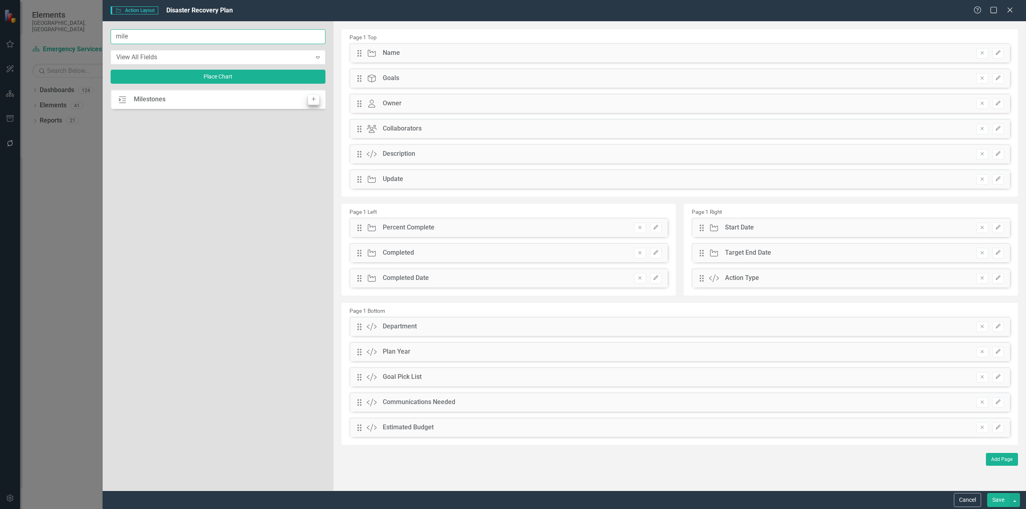
type input "mile"
click at [316, 99] on icon "Add" at bounding box center [314, 99] width 6 height 5
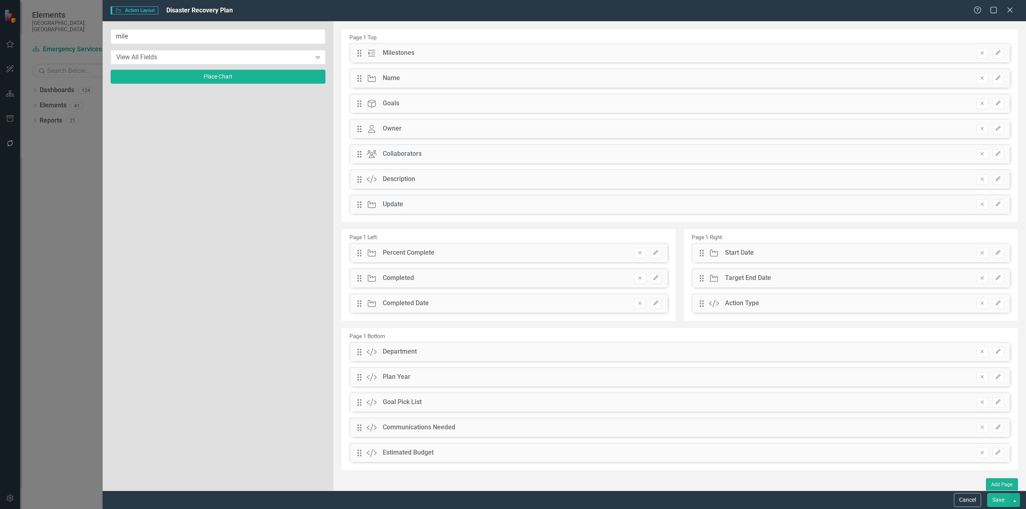
click at [995, 497] on button "Save" at bounding box center [998, 500] width 22 height 14
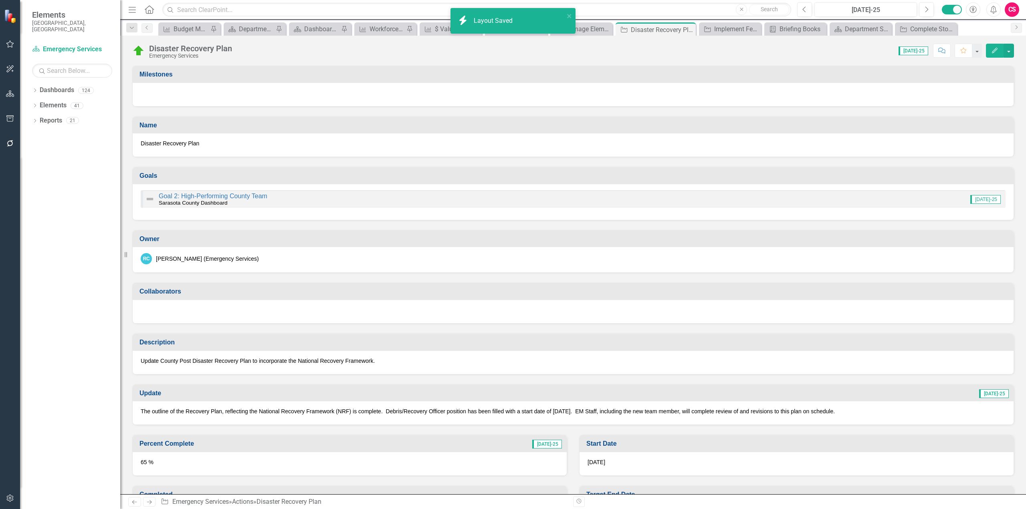
click at [914, 86] on div at bounding box center [573, 94] width 881 height 23
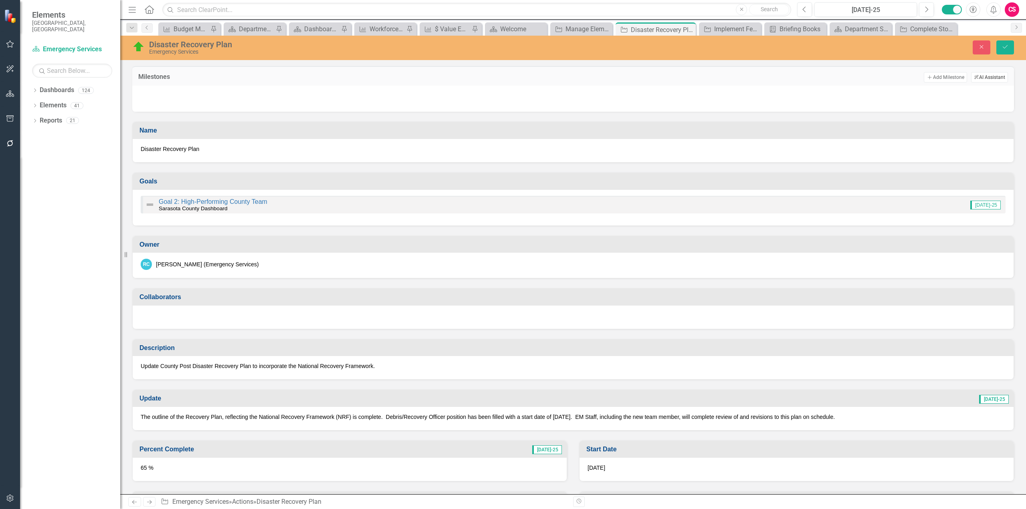
click at [974, 79] on icon "button" at bounding box center [976, 77] width 4 height 4
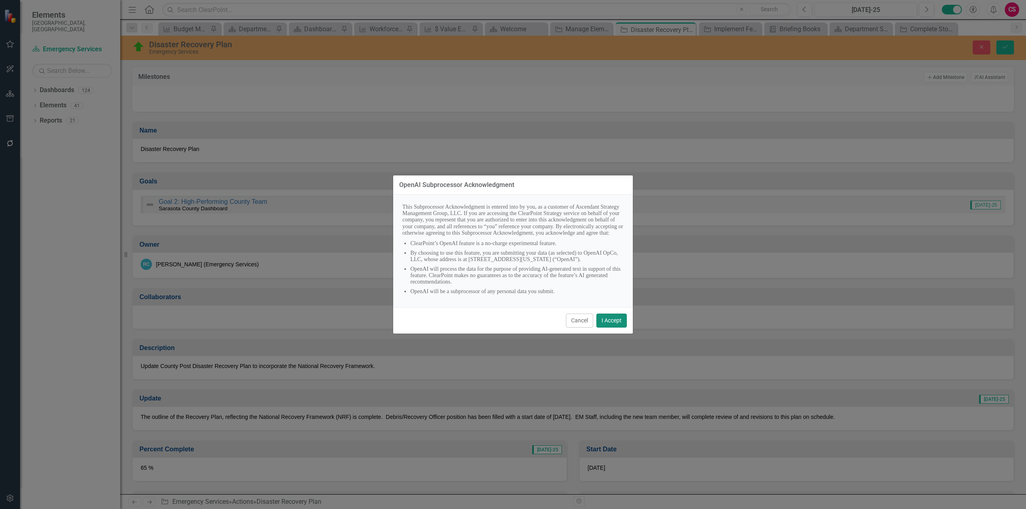
click at [609, 328] on button "I Accept" at bounding box center [611, 321] width 30 height 14
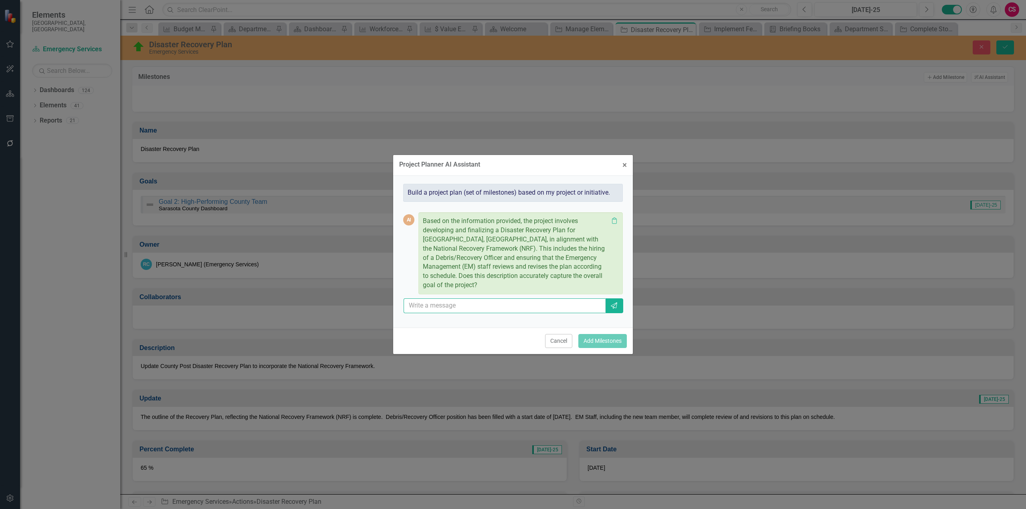
click at [505, 300] on input "text" at bounding box center [505, 306] width 202 height 15
type input "yes"
click at [611, 303] on icon "Send" at bounding box center [614, 306] width 8 height 6
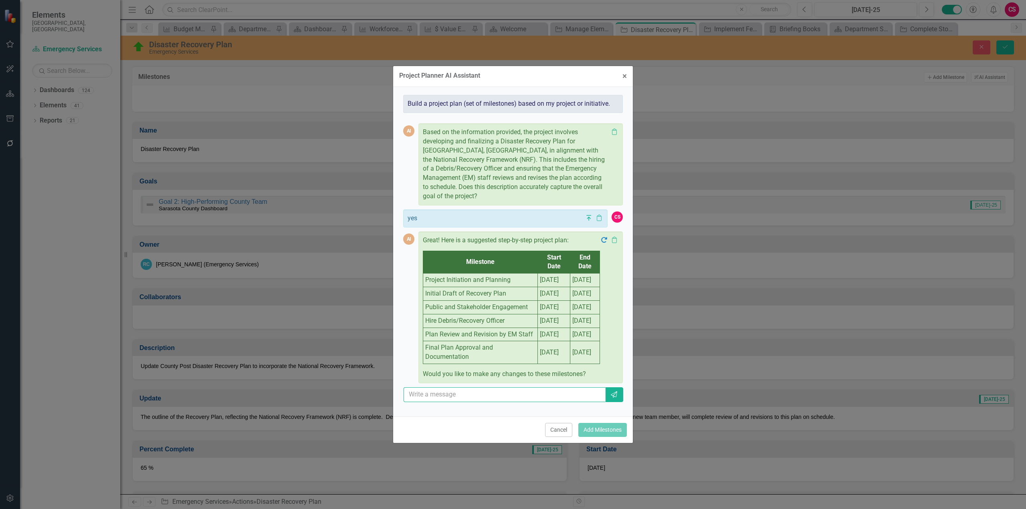
click at [511, 402] on input "text" at bounding box center [505, 395] width 202 height 15
type input "no"
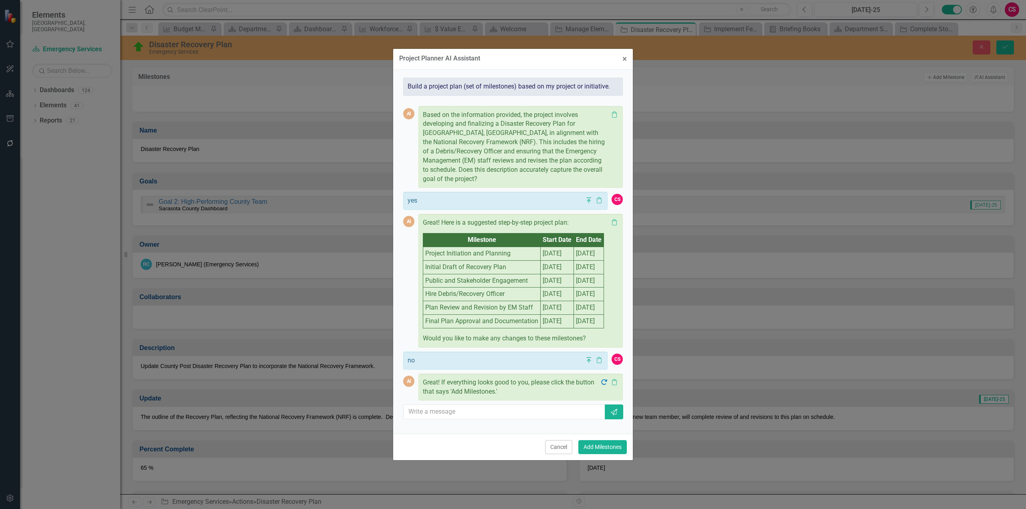
scroll to position [19, 0]
click at [593, 454] on button "Add Milestones" at bounding box center [602, 447] width 48 height 14
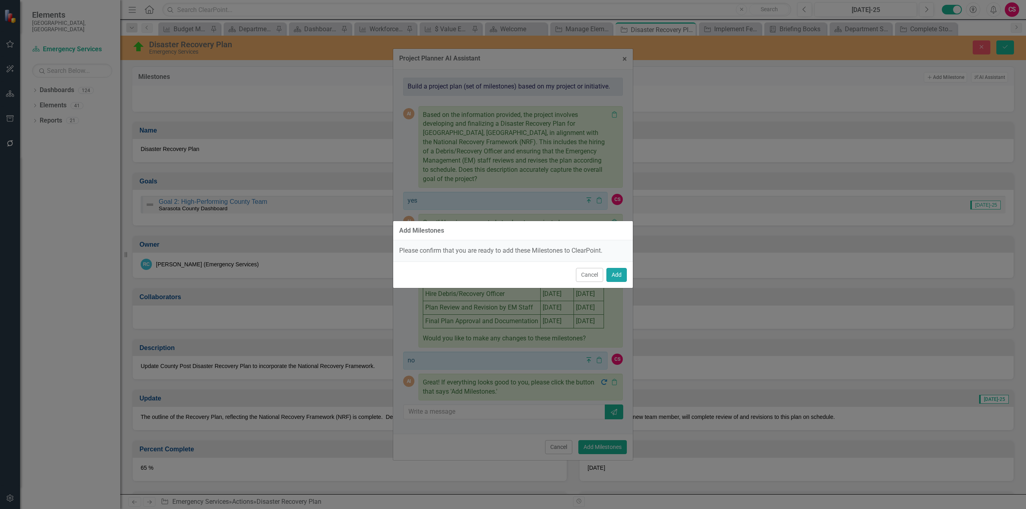
click at [613, 277] on button "Add" at bounding box center [616, 275] width 20 height 14
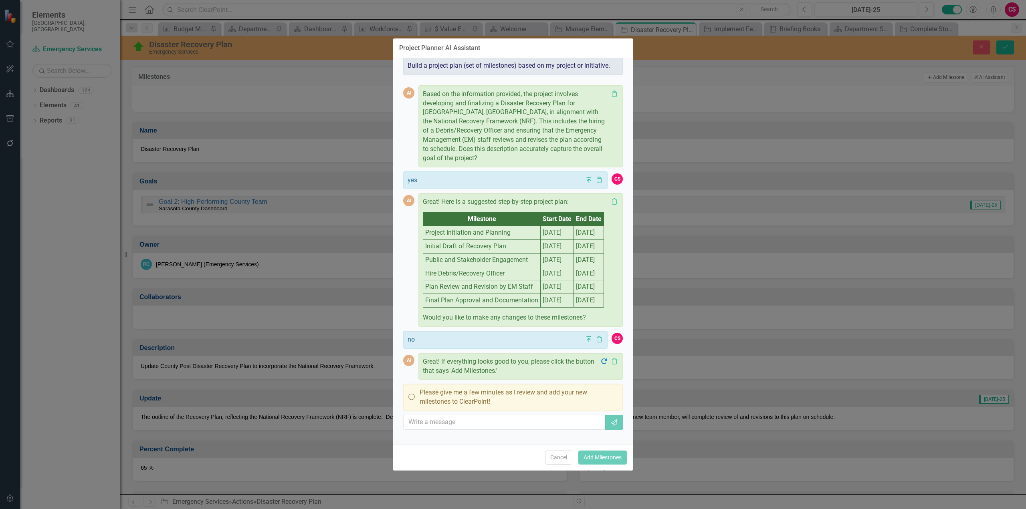
scroll to position [18, 0]
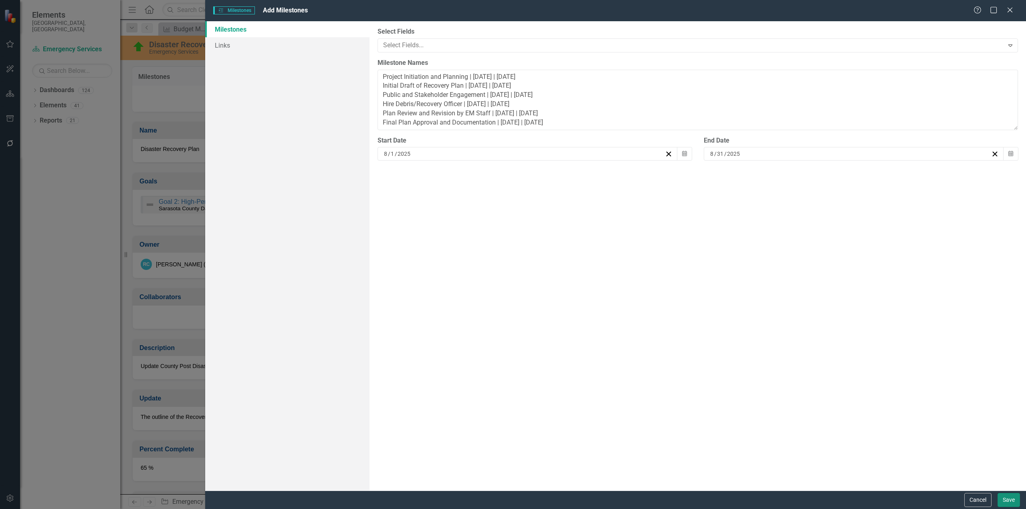
click at [1006, 497] on button "Save" at bounding box center [1008, 500] width 22 height 14
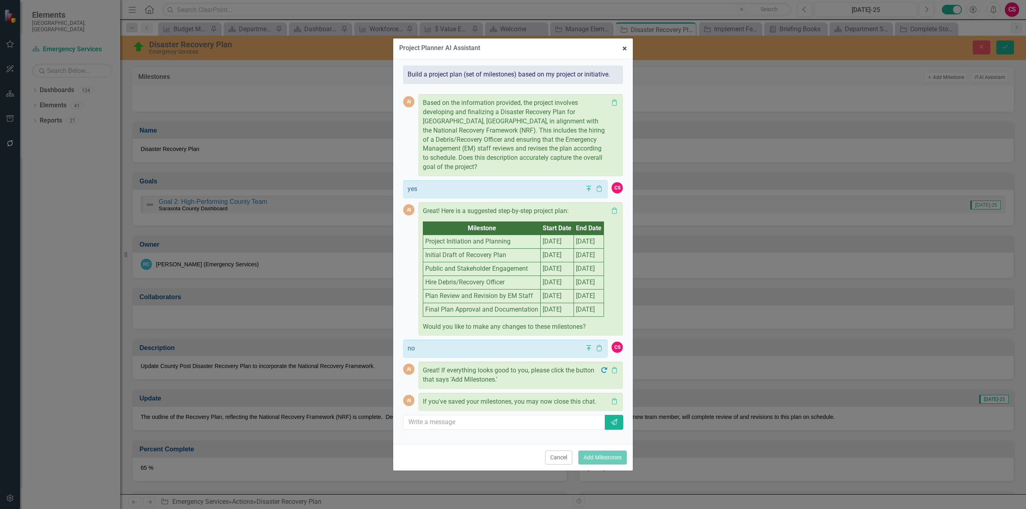
click at [626, 46] on span "×" at bounding box center [624, 49] width 4 height 10
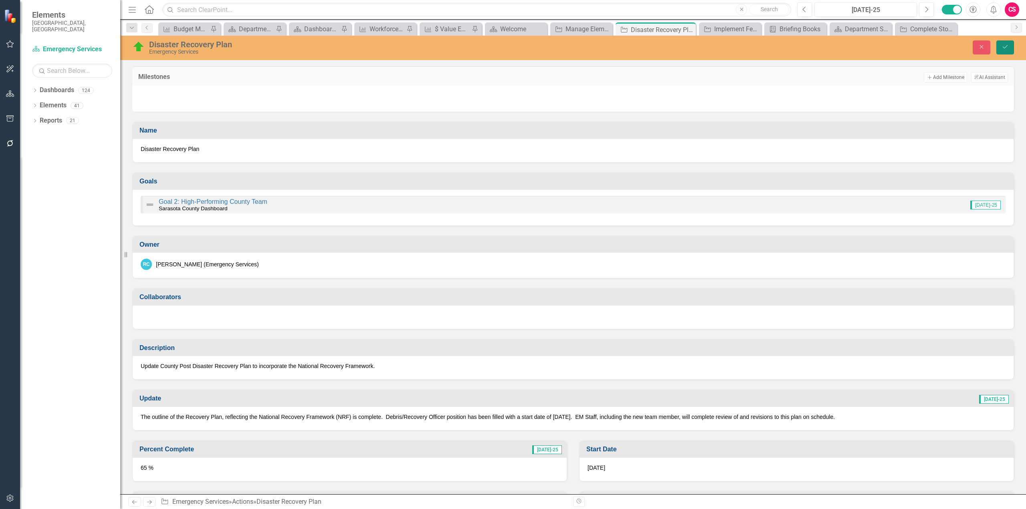
drag, startPoint x: 1002, startPoint y: 47, endPoint x: 980, endPoint y: 81, distance: 40.2
click at [1002, 47] on icon "Save" at bounding box center [1004, 47] width 7 height 6
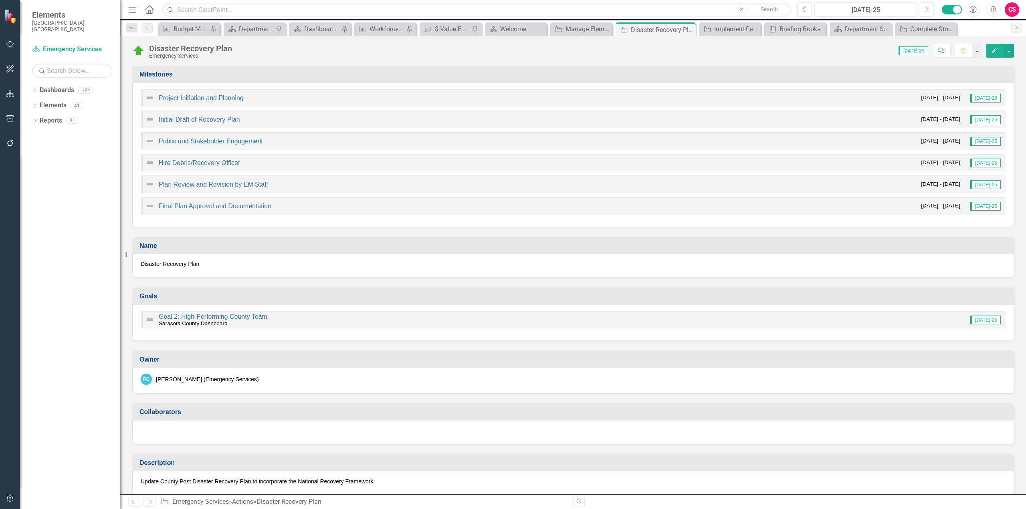
click at [545, 289] on div "Goals" at bounding box center [573, 296] width 881 height 17
click at [918, 78] on td "Milestones" at bounding box center [574, 75] width 870 height 13
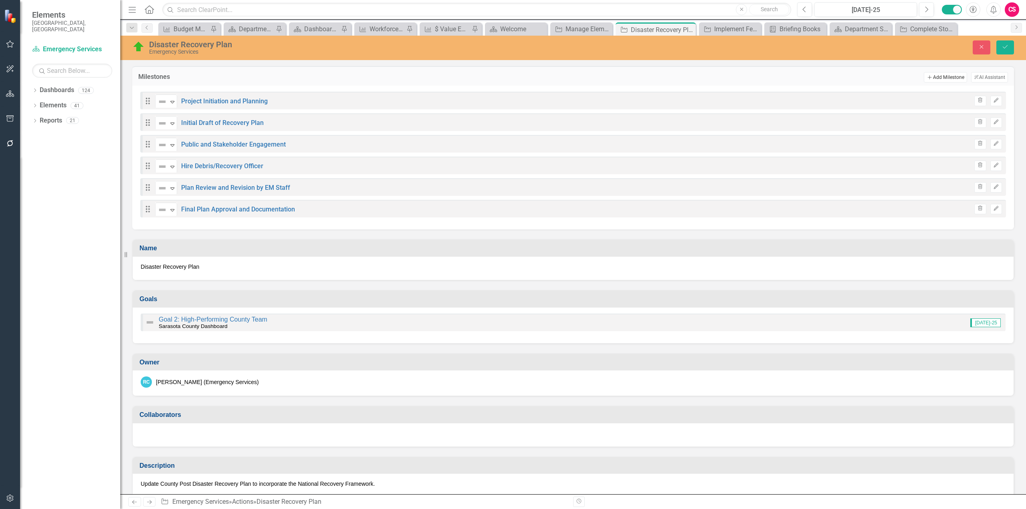
click at [931, 79] on button "Add Add Milestone" at bounding box center [945, 77] width 43 height 10
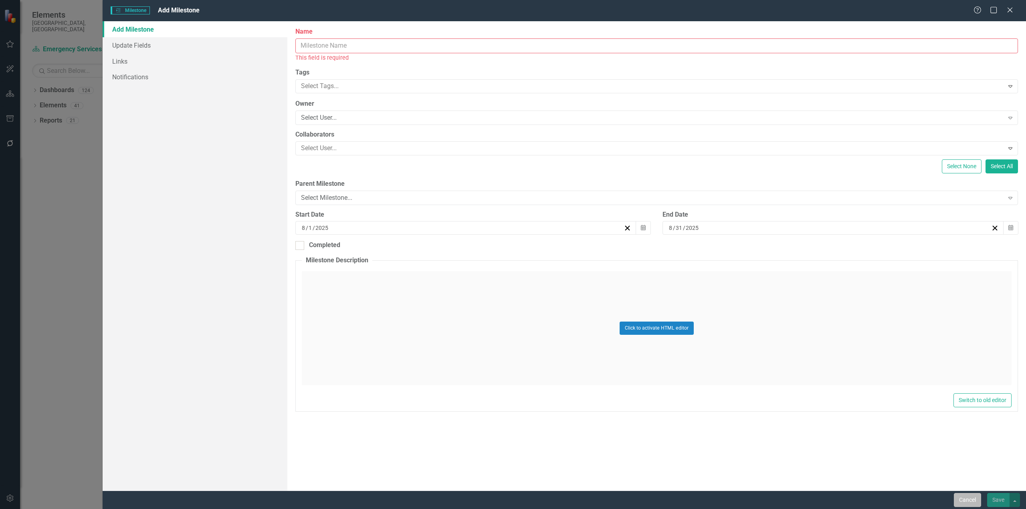
click at [959, 497] on button "Cancel" at bounding box center [967, 500] width 27 height 14
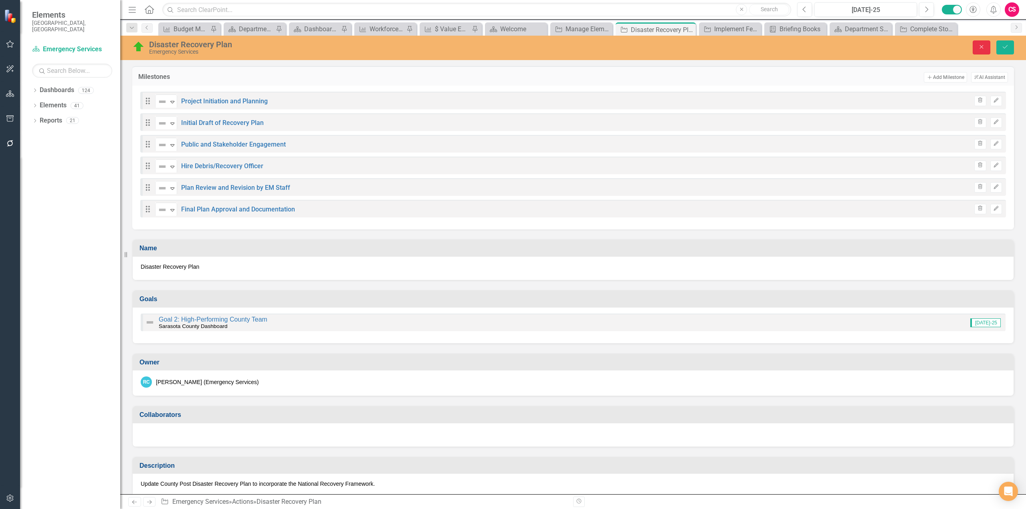
click at [978, 51] on button "Close" at bounding box center [982, 47] width 18 height 14
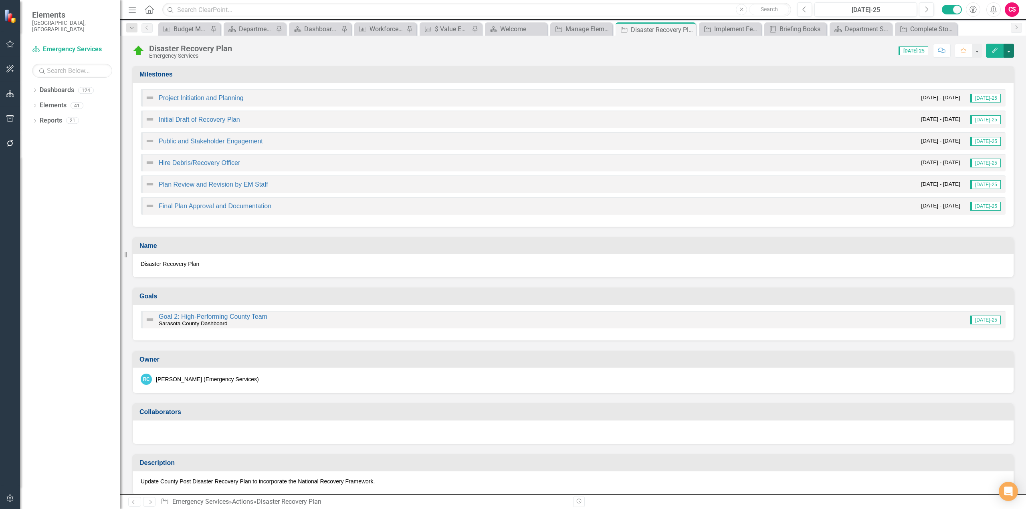
click at [1008, 50] on button "button" at bounding box center [1009, 51] width 10 height 14
click at [380, 240] on div "Name" at bounding box center [573, 246] width 881 height 17
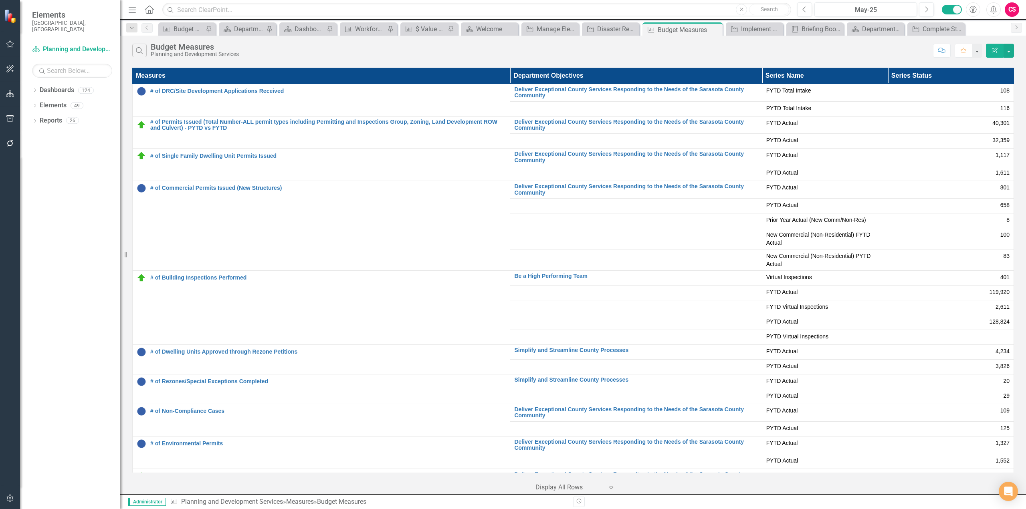
click at [13, 143] on icon "button" at bounding box center [10, 143] width 8 height 6
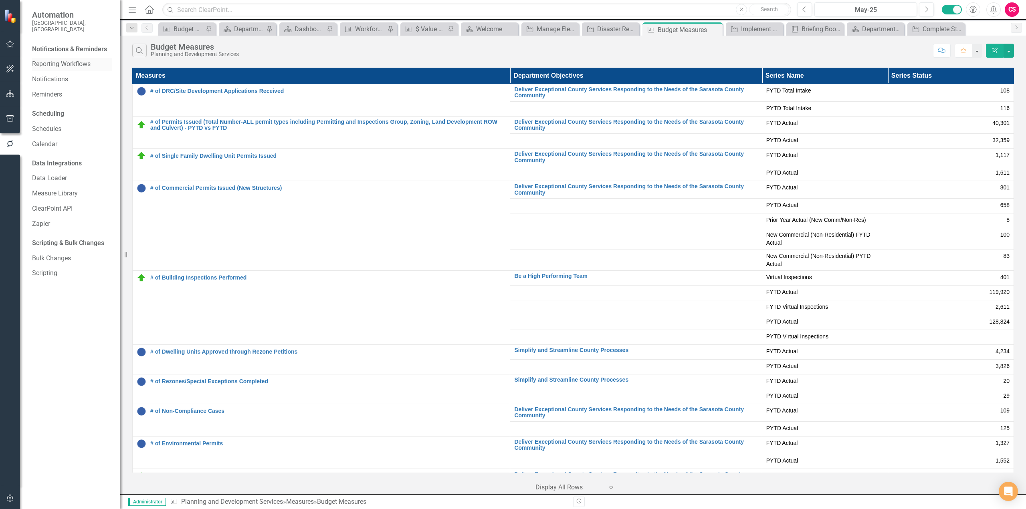
click at [60, 60] on link "Reporting Workflows" at bounding box center [72, 64] width 80 height 9
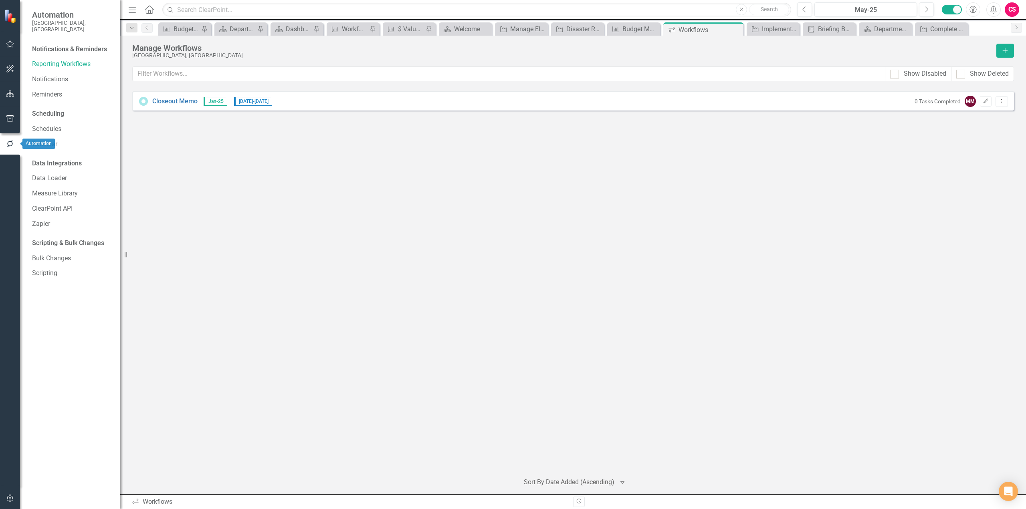
click at [9, 111] on button "button" at bounding box center [10, 119] width 18 height 17
click at [55, 58] on link "Briefing Books" at bounding box center [72, 62] width 80 height 9
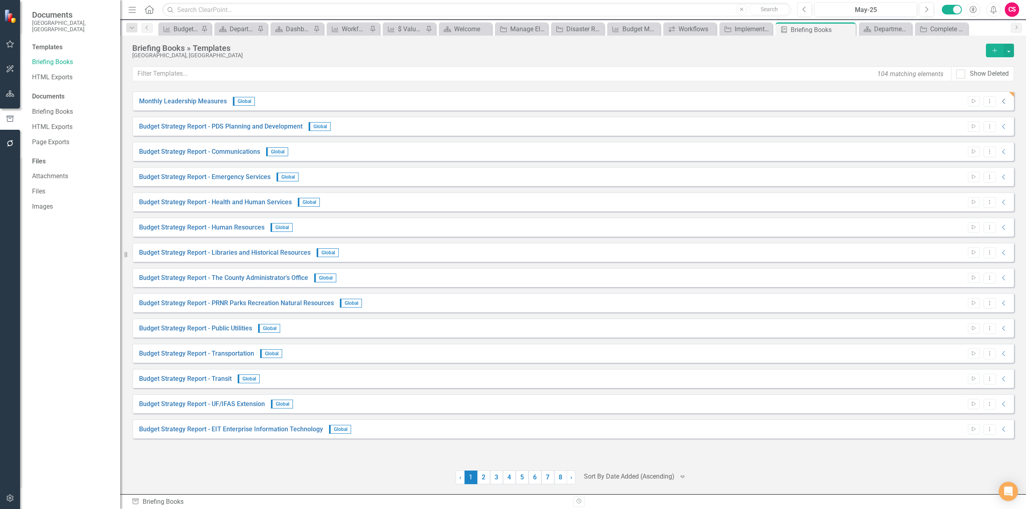
click at [1004, 102] on icon "Collapse" at bounding box center [1004, 101] width 8 height 6
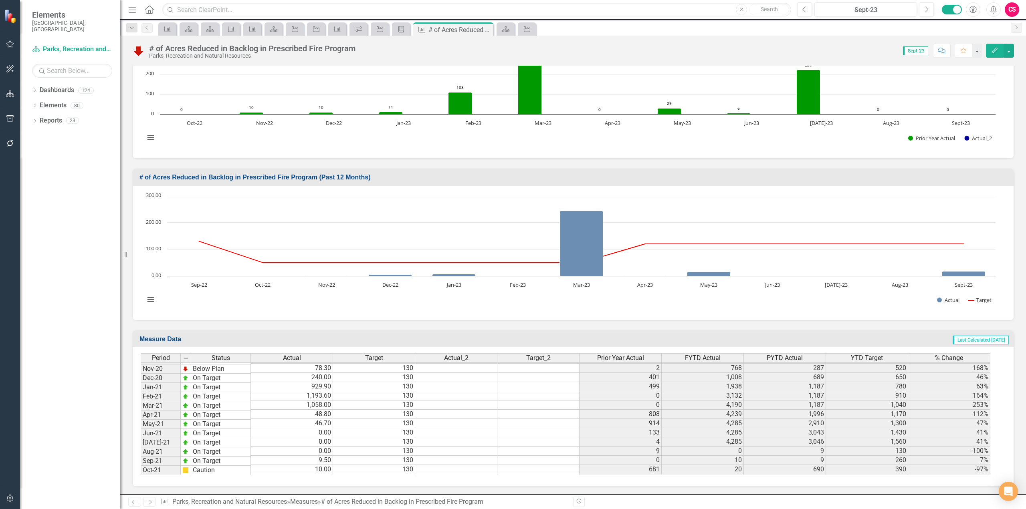
scroll to position [802, 0]
click at [886, 8] on div "Sept-23" at bounding box center [865, 10] width 97 height 10
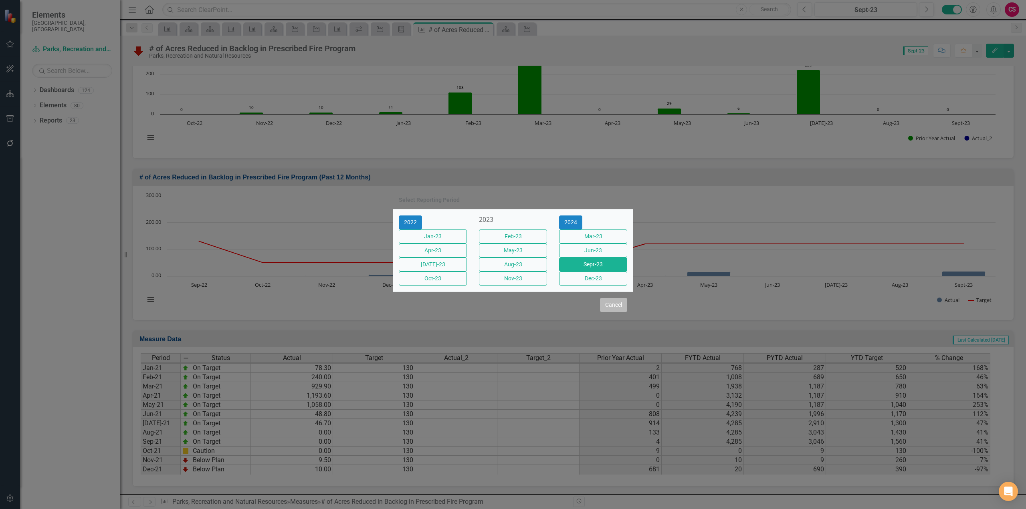
click at [606, 312] on button "Cancel" at bounding box center [613, 305] width 27 height 14
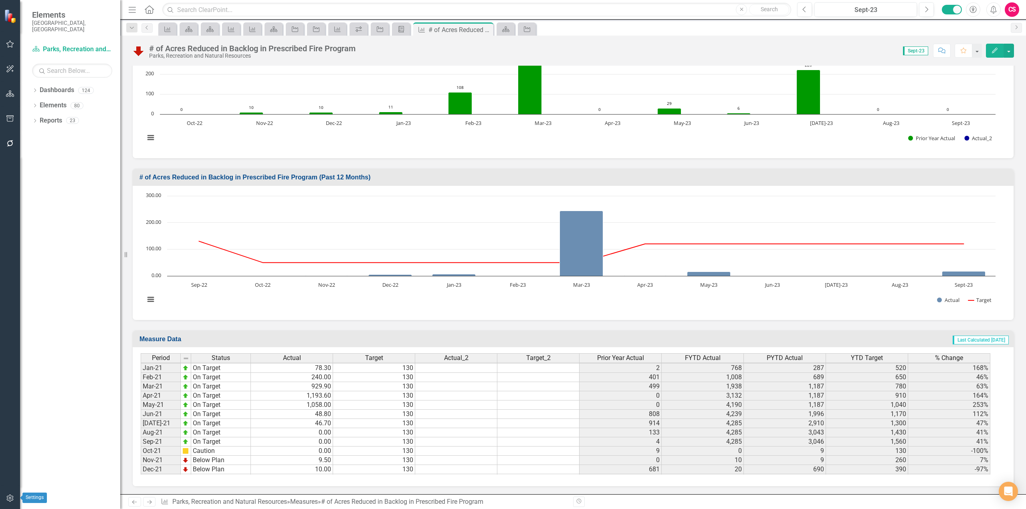
click at [14, 497] on button "button" at bounding box center [10, 499] width 18 height 17
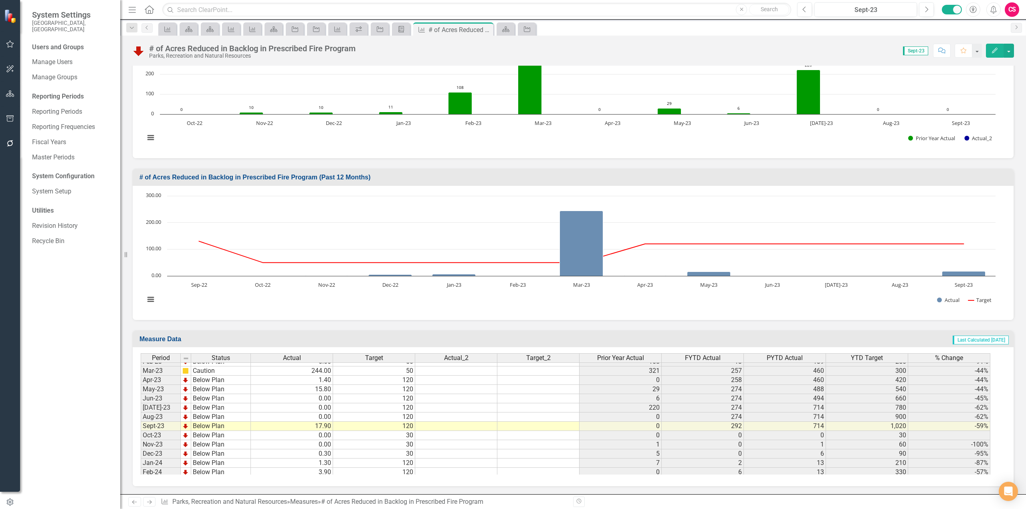
scroll to position [1042, 0]
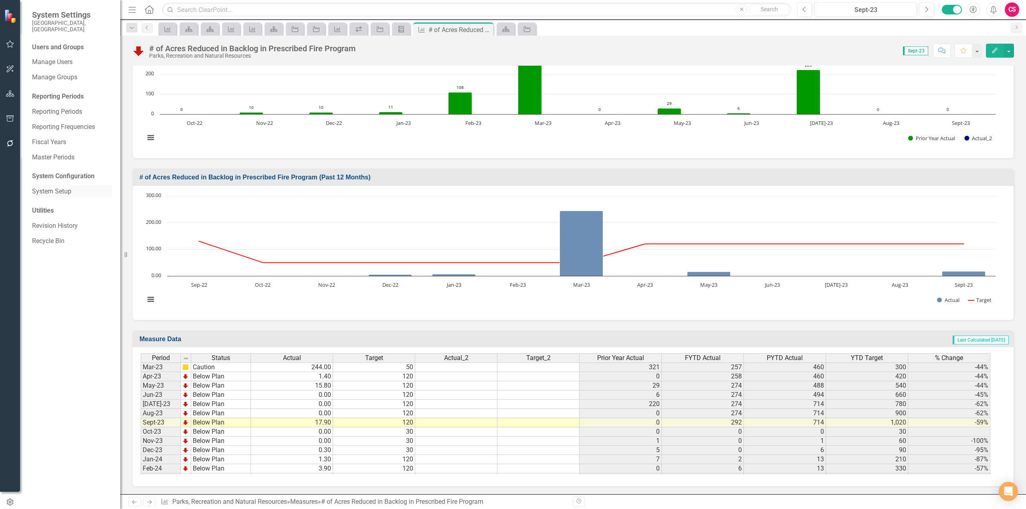
click at [55, 187] on link "System Setup" at bounding box center [72, 191] width 80 height 9
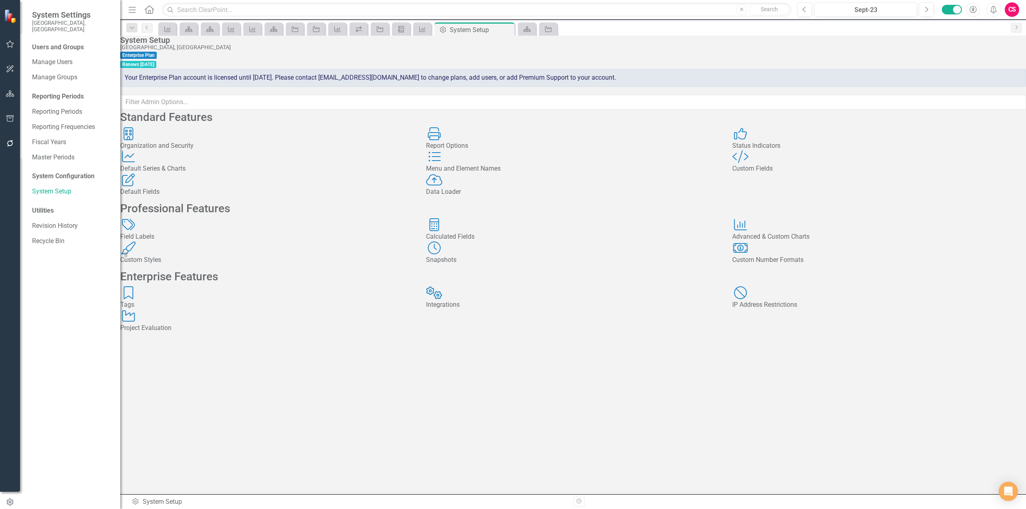
click at [479, 151] on div "Report Options" at bounding box center [573, 145] width 294 height 9
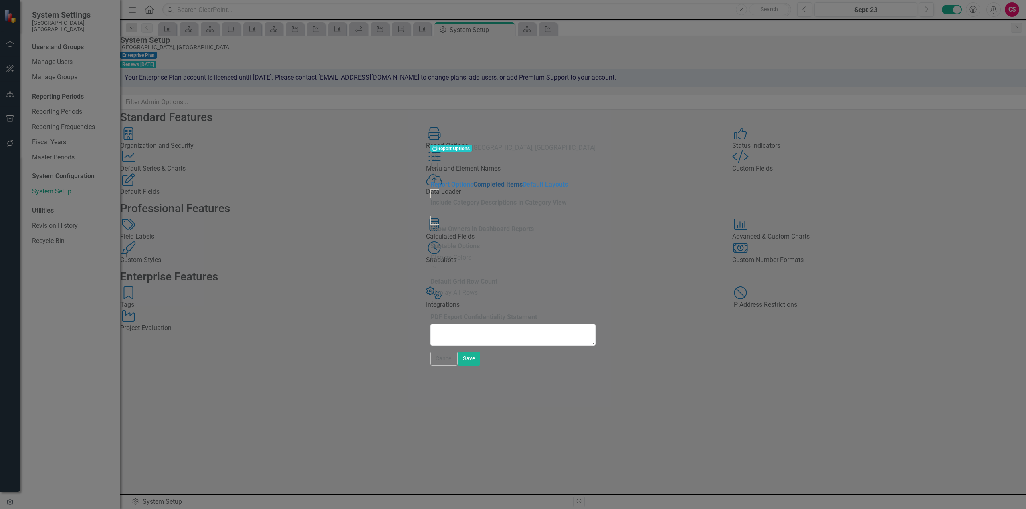
click at [473, 181] on link "Completed Items" at bounding box center [497, 185] width 49 height 8
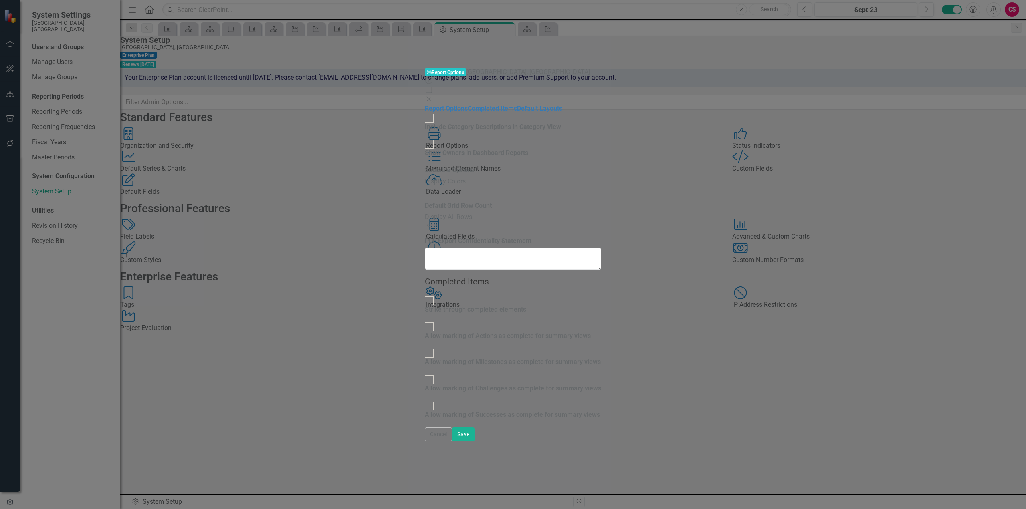
click at [423, 321] on input "Allow marking of Actions as complete for summary views" at bounding box center [429, 327] width 12 height 12
checkbox input "true"
click at [423, 347] on input "Allow marking of Milestones as complete for summary views" at bounding box center [429, 353] width 12 height 12
checkbox input "true"
click at [474, 442] on button "Save" at bounding box center [463, 435] width 22 height 14
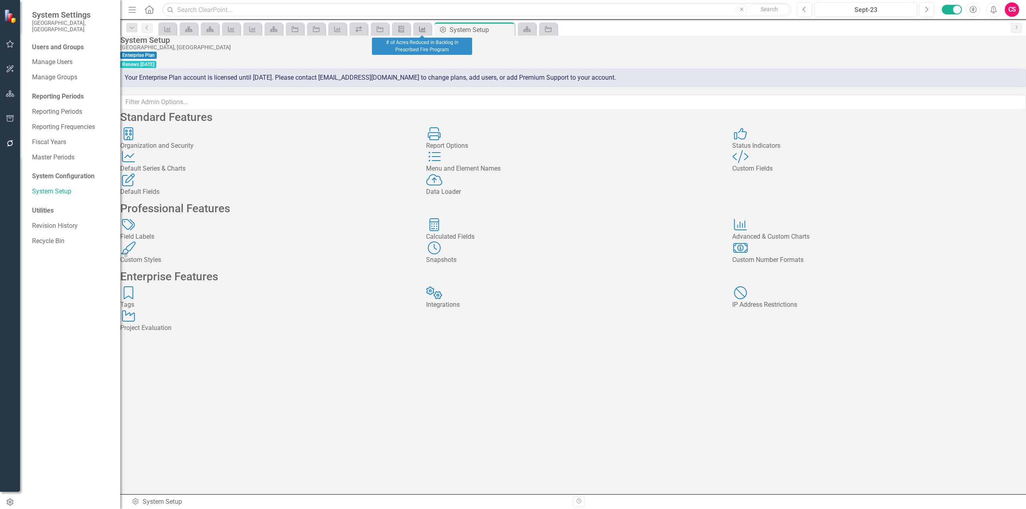
click at [422, 27] on icon "Measure" at bounding box center [422, 29] width 8 height 6
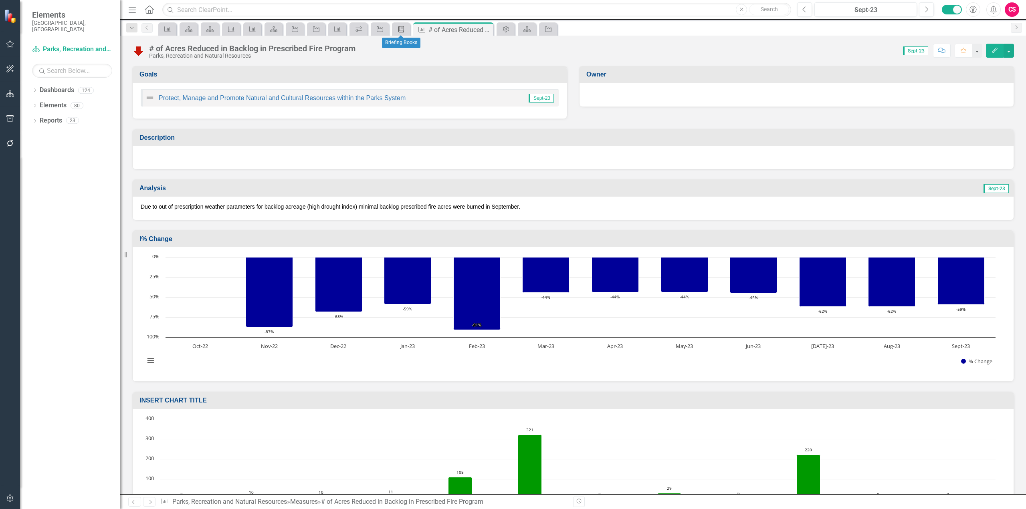
click at [399, 31] on icon at bounding box center [401, 29] width 6 height 6
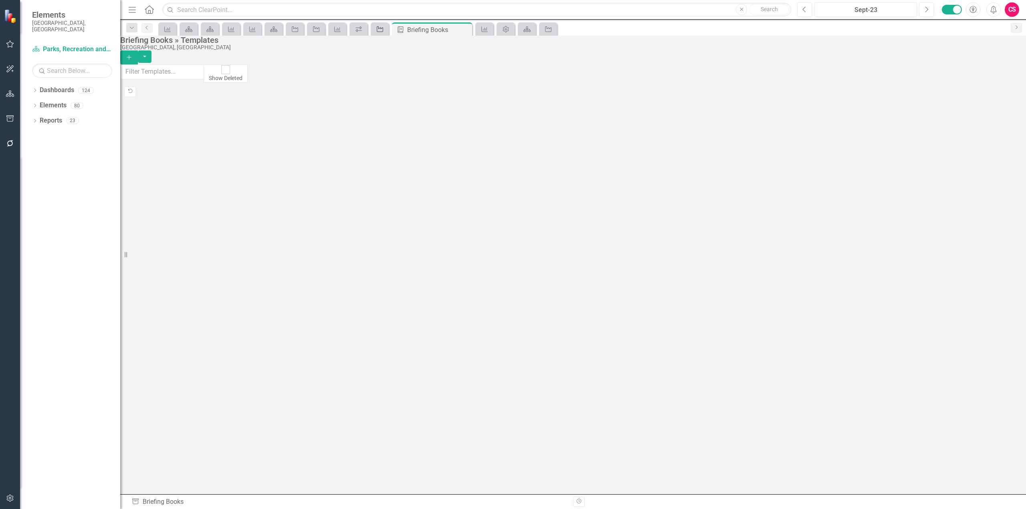
click at [384, 30] on icon "Action" at bounding box center [380, 29] width 8 height 6
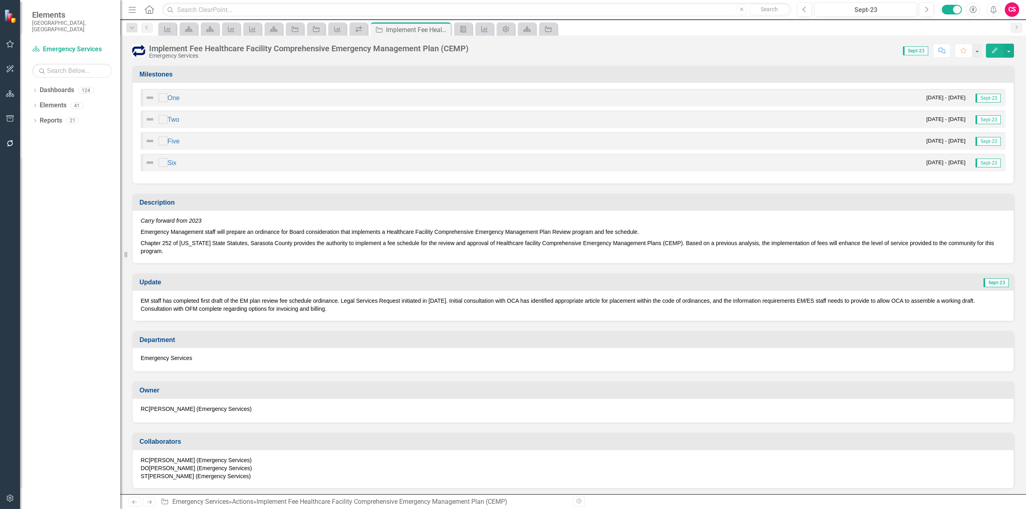
click at [164, 101] on div at bounding box center [163, 97] width 9 height 9
click at [164, 101] on input "checkbox" at bounding box center [163, 98] width 12 height 12
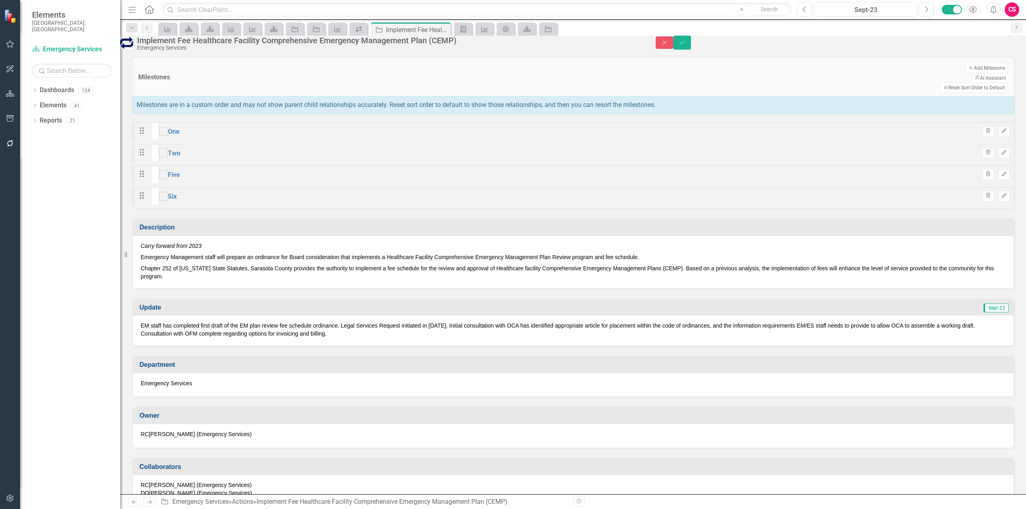
checkbox input "true"
click at [155, 138] on icon "Expand" at bounding box center [153, 141] width 4 height 6
click at [691, 50] on button "Save" at bounding box center [682, 43] width 18 height 14
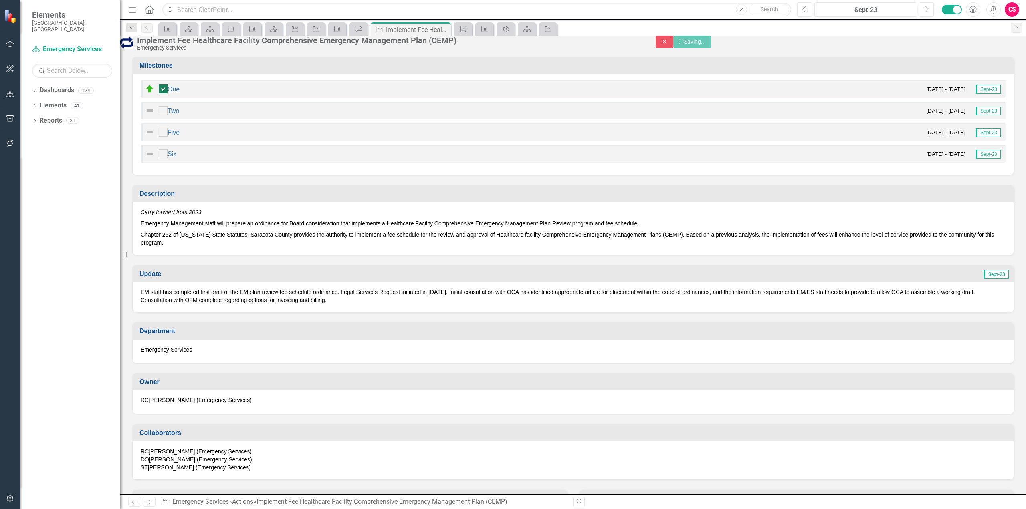
checkbox input "true"
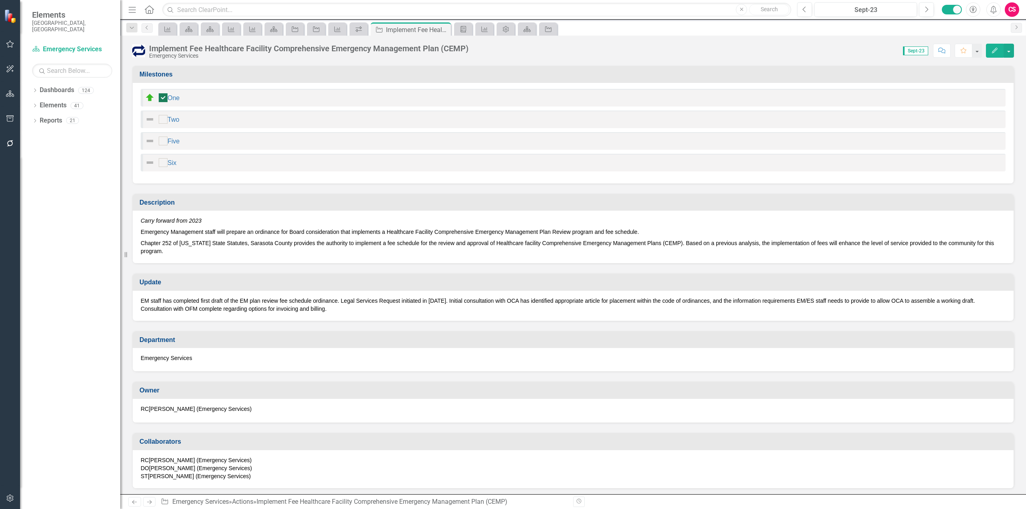
checkbox input "true"
click at [57, 86] on link "Dashboards" at bounding box center [57, 90] width 34 height 9
